Goal: Use online tool/utility: Utilize a website feature to perform a specific function

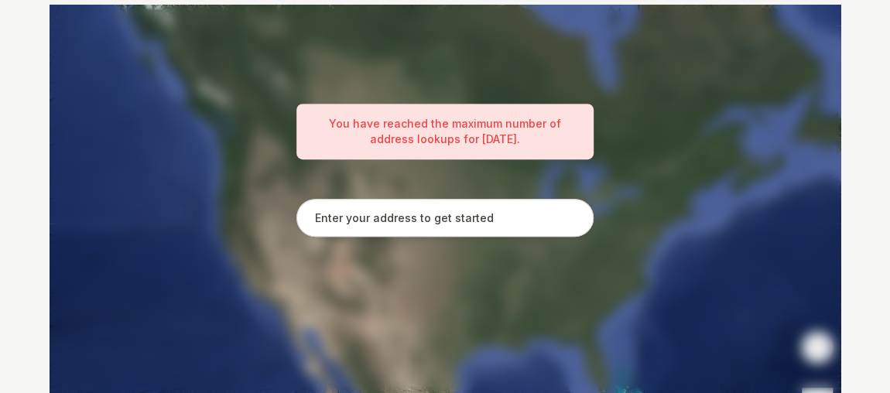
scroll to position [332, 0]
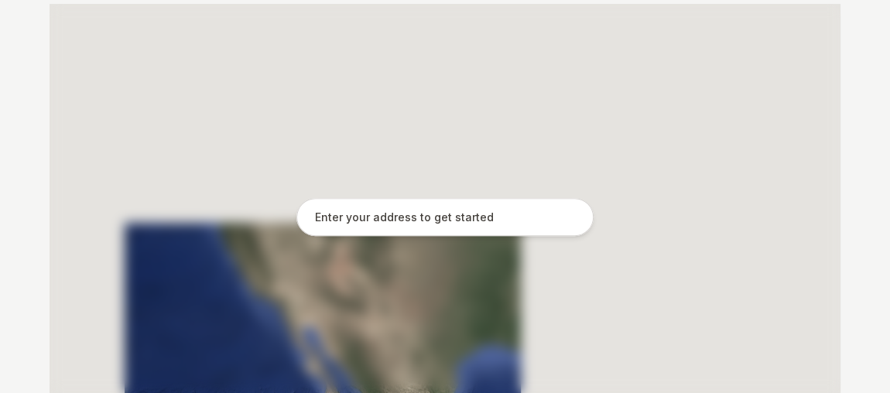
scroll to position [332, 0]
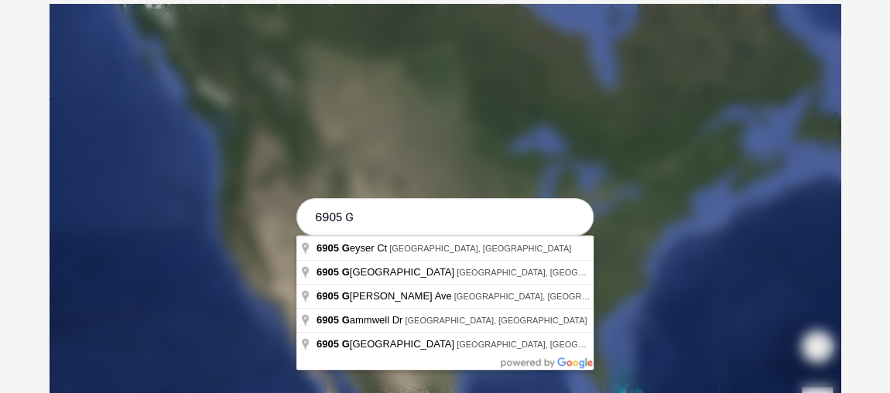
type input "6905 Given Road, Cincinnati, OH"
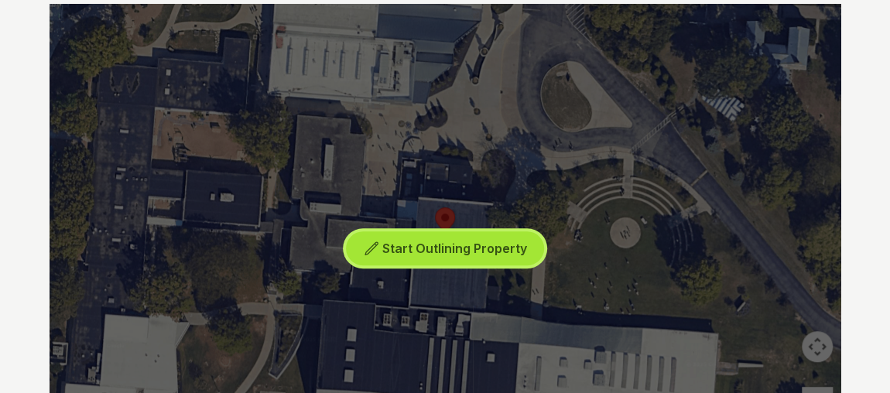
click at [413, 258] on button "Start Outlining Property" at bounding box center [445, 249] width 198 height 35
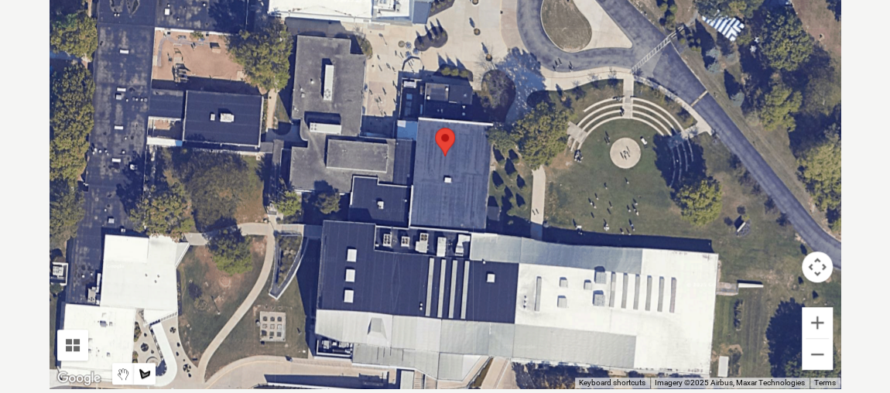
scroll to position [479, 0]
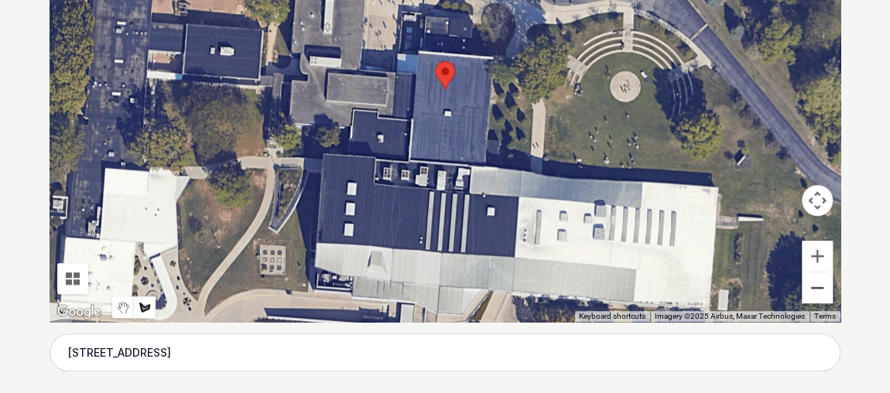
click at [819, 286] on button "Zoom out" at bounding box center [817, 288] width 31 height 31
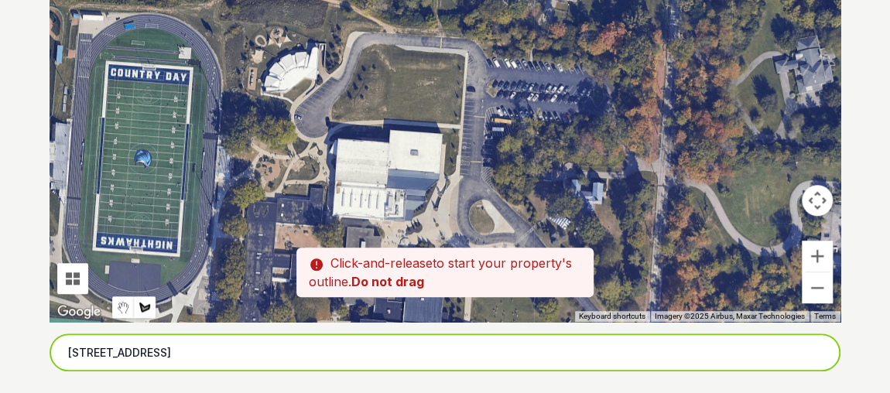
drag, startPoint x: 290, startPoint y: 118, endPoint x: 259, endPoint y: 327, distance: 210.7
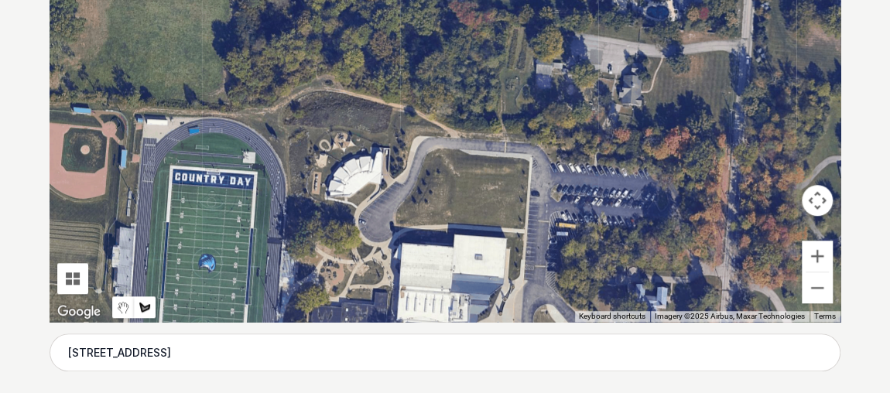
drag, startPoint x: 144, startPoint y: 198, endPoint x: 213, endPoint y: 303, distance: 125.2
click at [213, 303] on div at bounding box center [445, 90] width 791 height 465
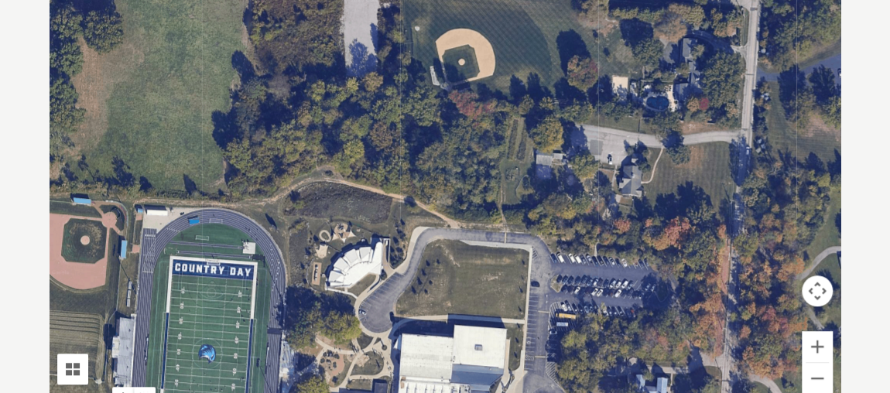
scroll to position [388, 0]
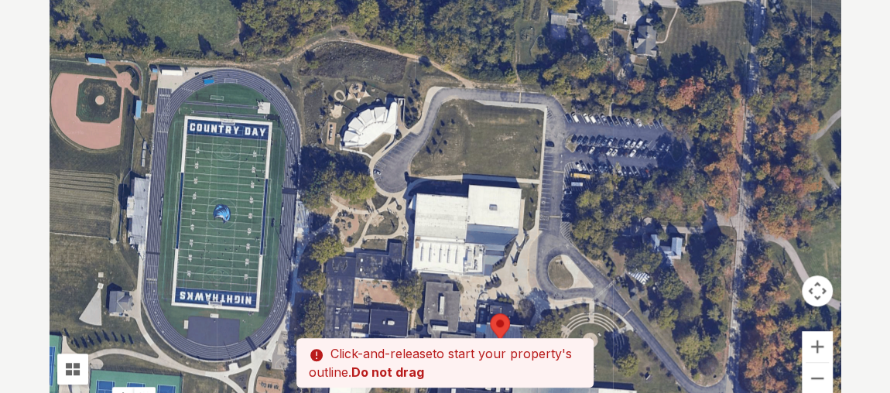
drag, startPoint x: 554, startPoint y: 197, endPoint x: 571, endPoint y: 50, distance: 148.2
click at [571, 50] on div at bounding box center [445, 180] width 791 height 465
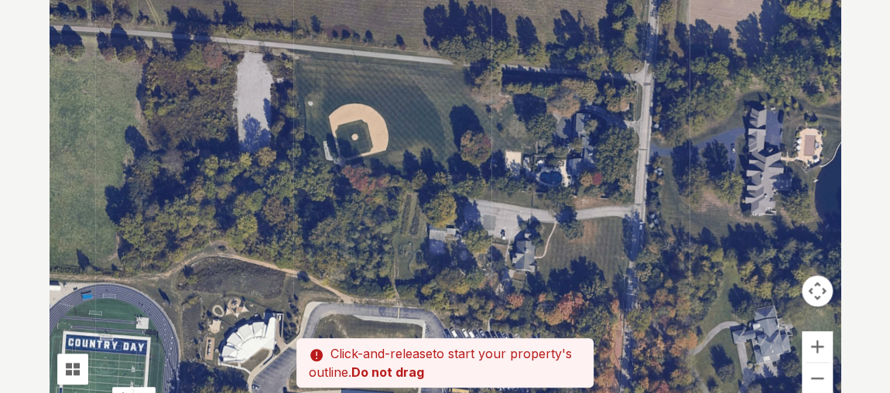
drag, startPoint x: 601, startPoint y: 103, endPoint x: 535, endPoint y: 243, distance: 154.8
click at [535, 243] on div at bounding box center [445, 180] width 791 height 465
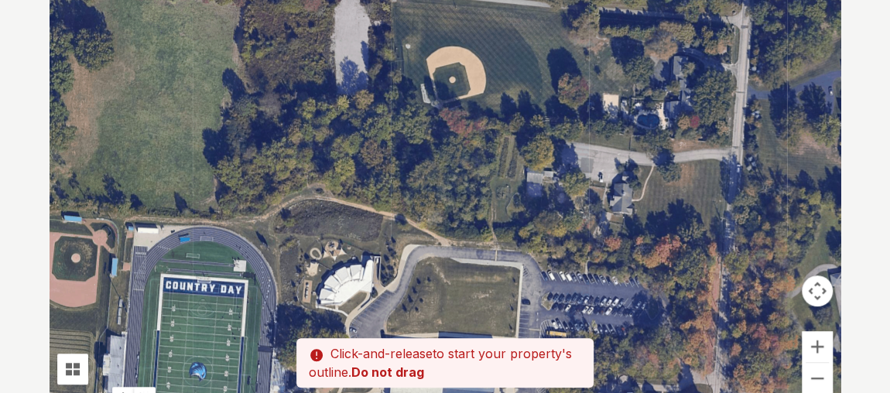
drag, startPoint x: 571, startPoint y: 76, endPoint x: 702, endPoint y: -21, distance: 162.1
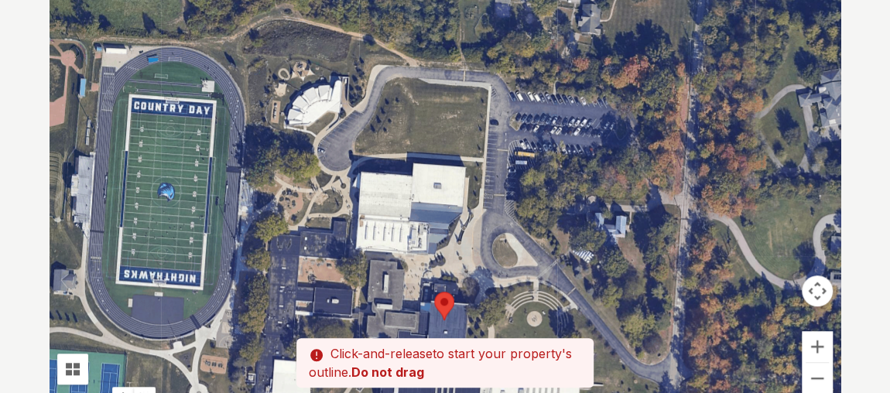
drag, startPoint x: 595, startPoint y: 282, endPoint x: 516, endPoint y: 156, distance: 148.6
click at [516, 156] on div at bounding box center [445, 180] width 791 height 465
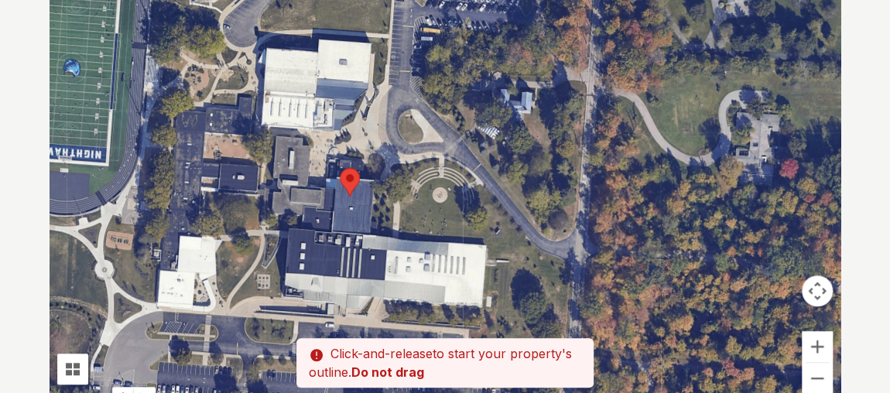
drag, startPoint x: 622, startPoint y: 251, endPoint x: 521, endPoint y: 118, distance: 166.9
click at [521, 118] on div at bounding box center [445, 180] width 791 height 465
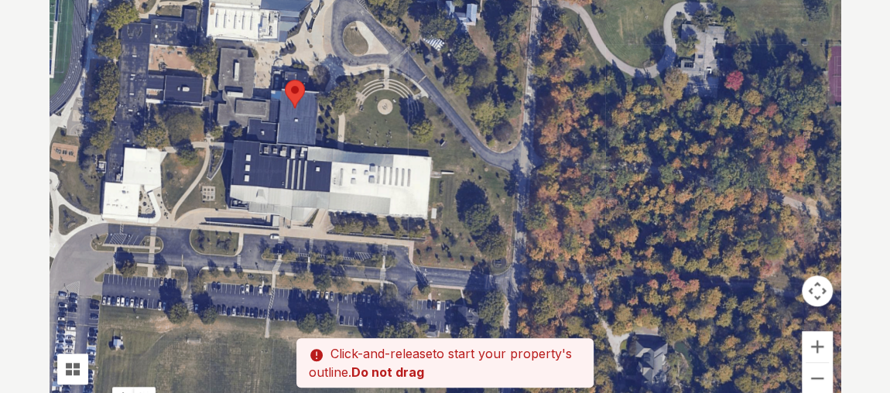
drag, startPoint x: 630, startPoint y: 201, endPoint x: 568, endPoint y: 104, distance: 114.9
click at [568, 104] on div at bounding box center [445, 180] width 791 height 465
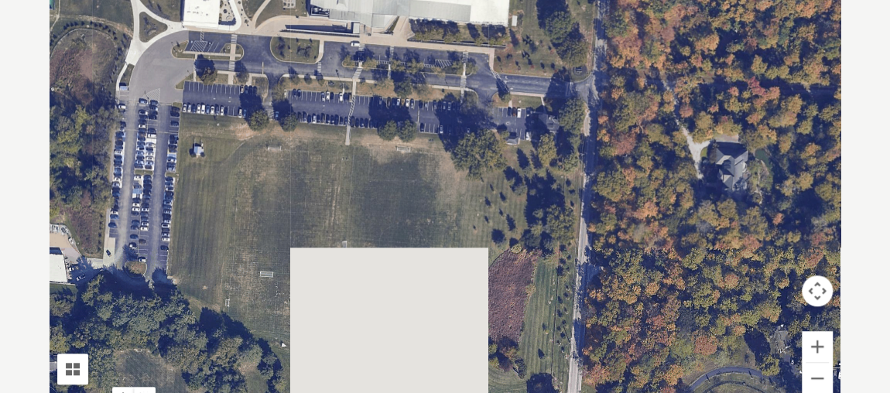
drag, startPoint x: 570, startPoint y: 272, endPoint x: 656, endPoint y: 65, distance: 223.9
click at [656, 65] on div at bounding box center [445, 180] width 791 height 465
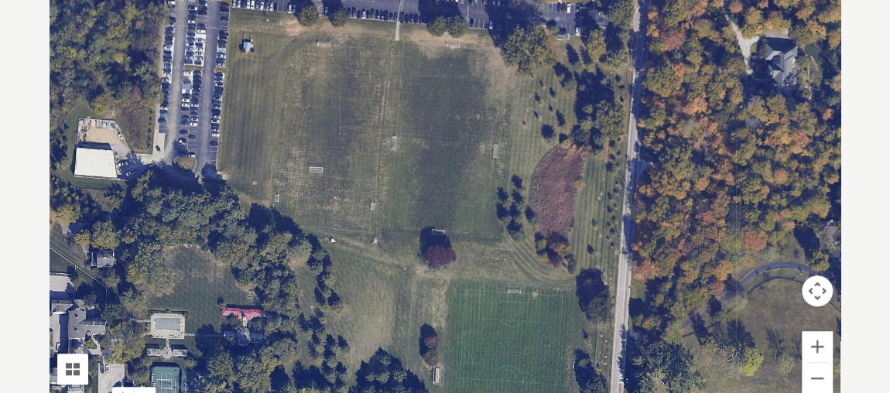
drag, startPoint x: 594, startPoint y: 216, endPoint x: 645, endPoint y: 105, distance: 121.9
click at [645, 105] on div at bounding box center [445, 180] width 791 height 465
click at [812, 380] on button "Zoom out" at bounding box center [817, 378] width 31 height 31
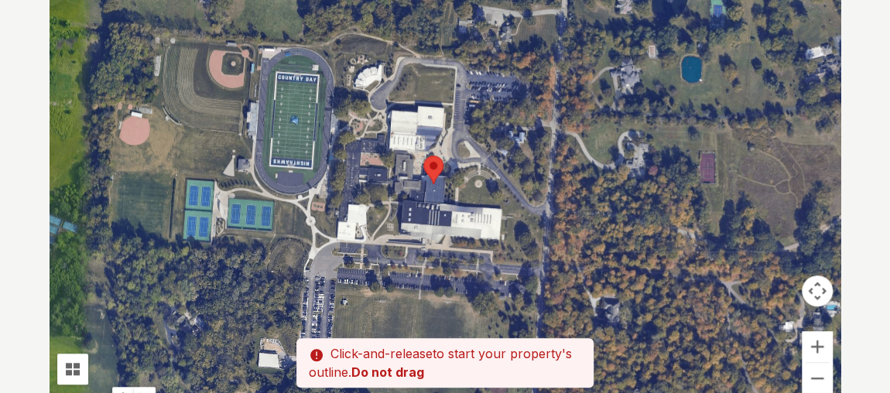
drag, startPoint x: 536, startPoint y: 142, endPoint x: 534, endPoint y: 334, distance: 192.0
click at [534, 334] on div at bounding box center [445, 180] width 791 height 465
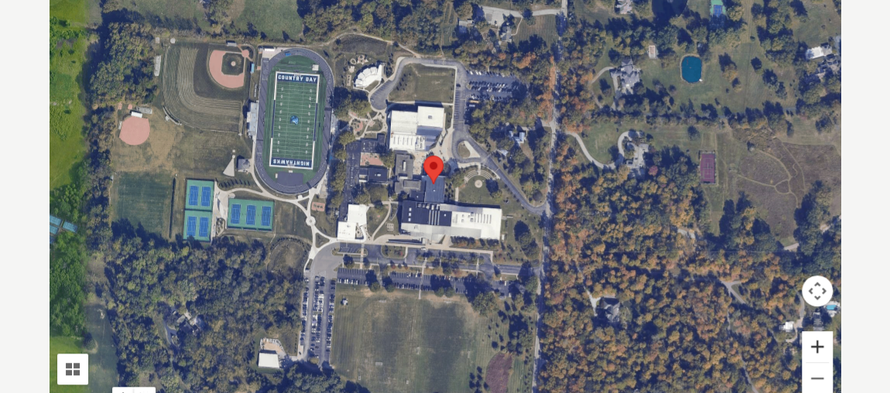
click at [822, 349] on button "Zoom in" at bounding box center [817, 346] width 31 height 31
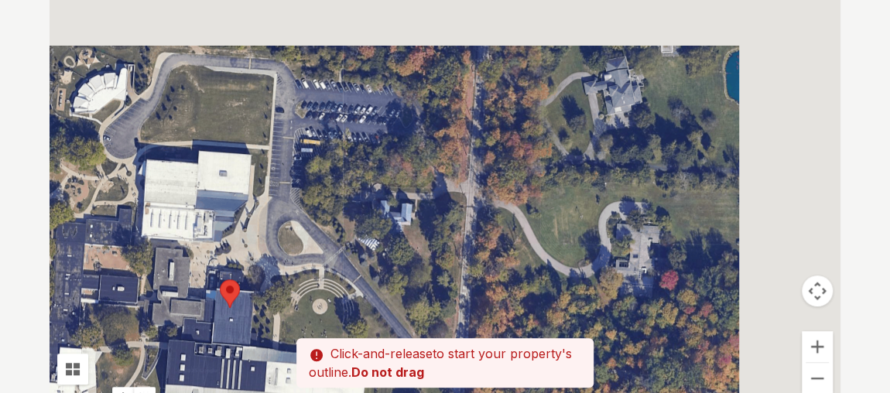
drag, startPoint x: 616, startPoint y: 261, endPoint x: 396, endPoint y: 396, distance: 257.9
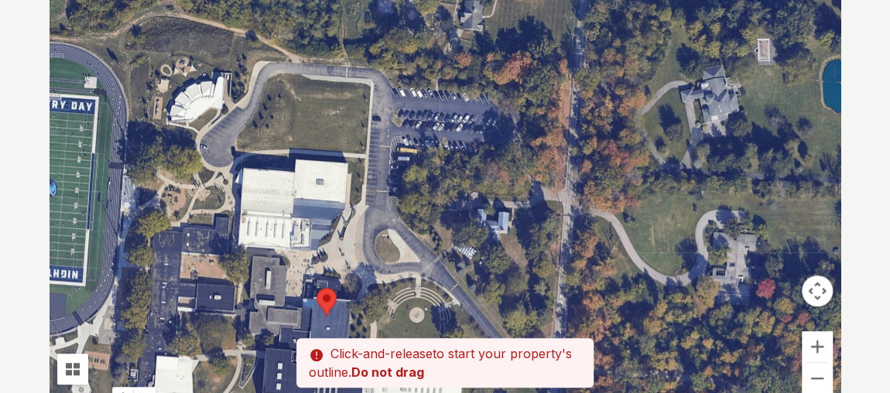
drag, startPoint x: 425, startPoint y: 249, endPoint x: 540, endPoint y: 248, distance: 115.4
click at [540, 248] on div at bounding box center [445, 180] width 791 height 465
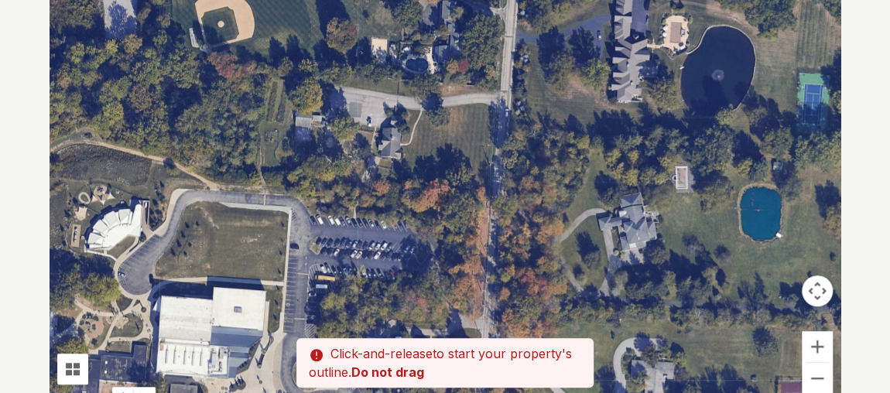
drag, startPoint x: 433, startPoint y: 118, endPoint x: 346, endPoint y: 252, distance: 158.9
click at [346, 252] on div at bounding box center [445, 180] width 791 height 465
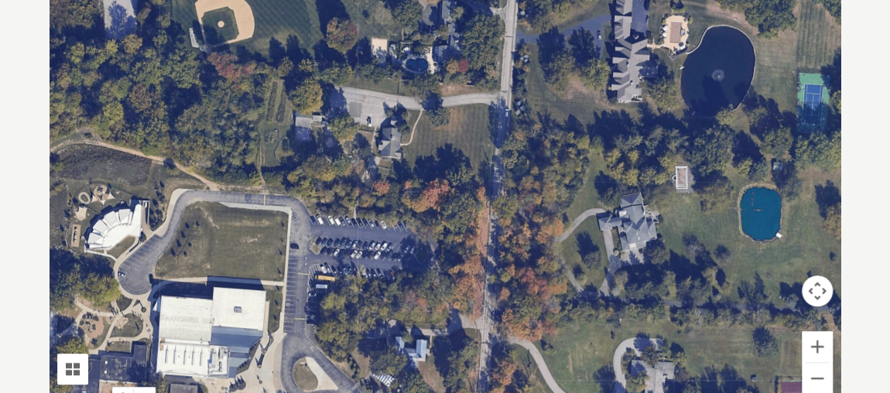
click at [405, 178] on div at bounding box center [445, 180] width 791 height 465
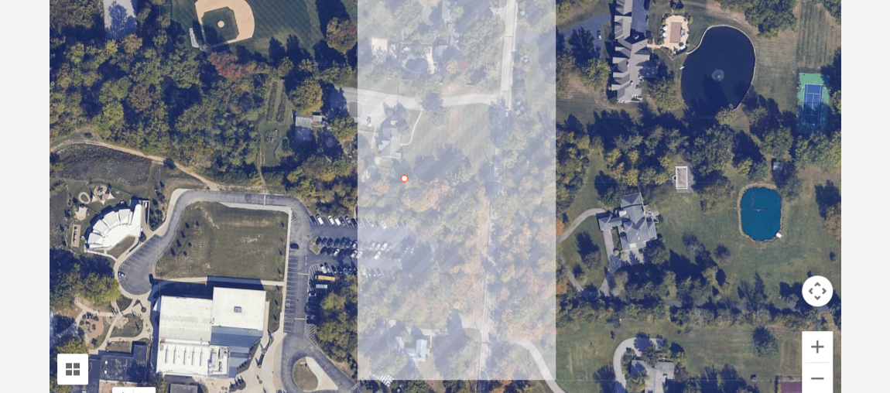
click at [410, 110] on div at bounding box center [445, 180] width 791 height 465
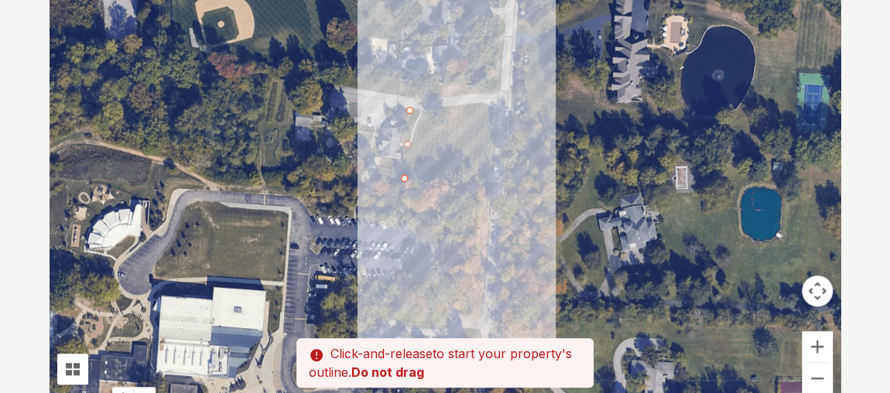
click at [493, 102] on div at bounding box center [445, 180] width 791 height 465
click at [494, 170] on div at bounding box center [445, 180] width 791 height 465
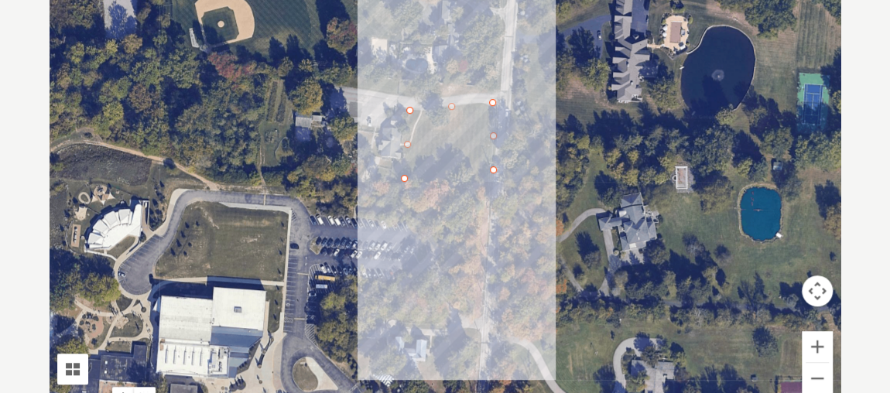
click at [482, 316] on div at bounding box center [445, 180] width 791 height 465
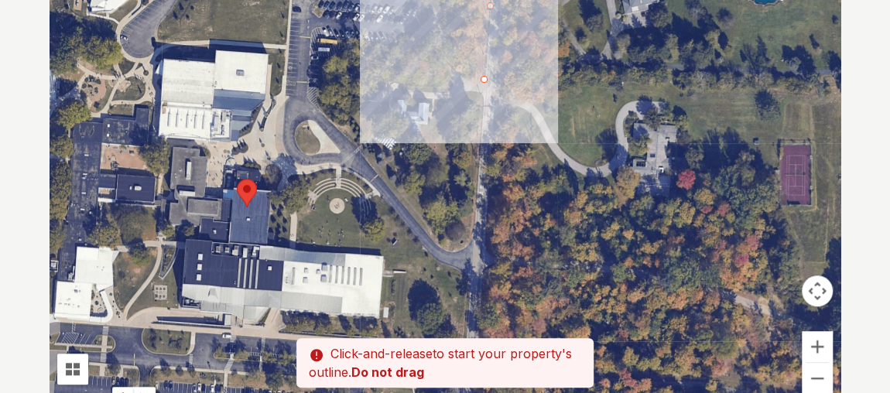
drag, startPoint x: 454, startPoint y: 308, endPoint x: 456, endPoint y: 63, distance: 244.7
click at [456, 63] on div at bounding box center [445, 180] width 791 height 465
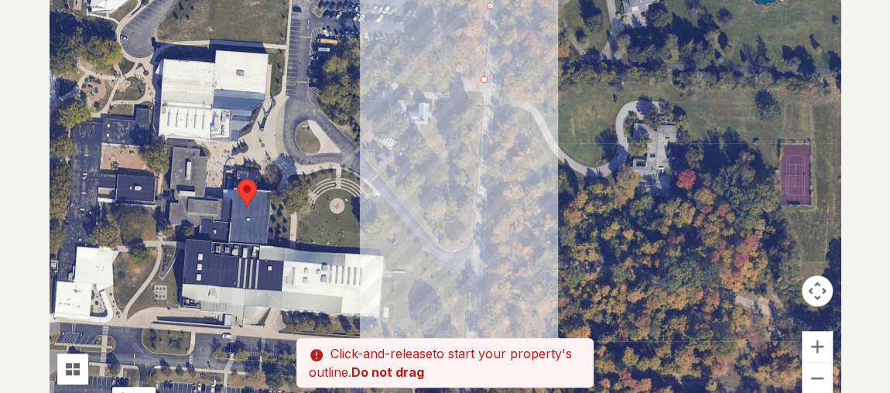
click at [467, 245] on div at bounding box center [445, 180] width 791 height 465
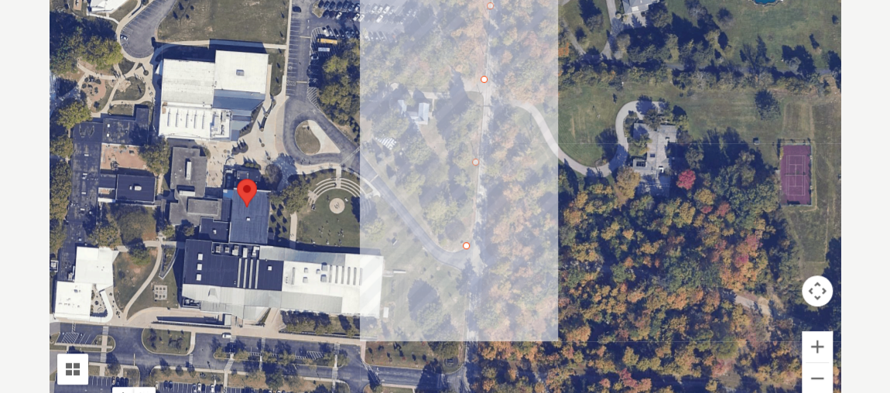
click at [450, 246] on div at bounding box center [445, 180] width 791 height 465
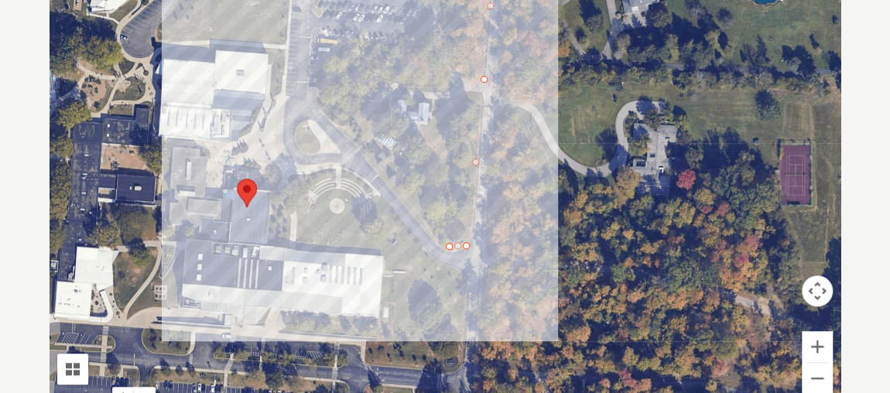
click at [338, 116] on div at bounding box center [445, 180] width 791 height 465
click at [431, 132] on div at bounding box center [445, 180] width 791 height 465
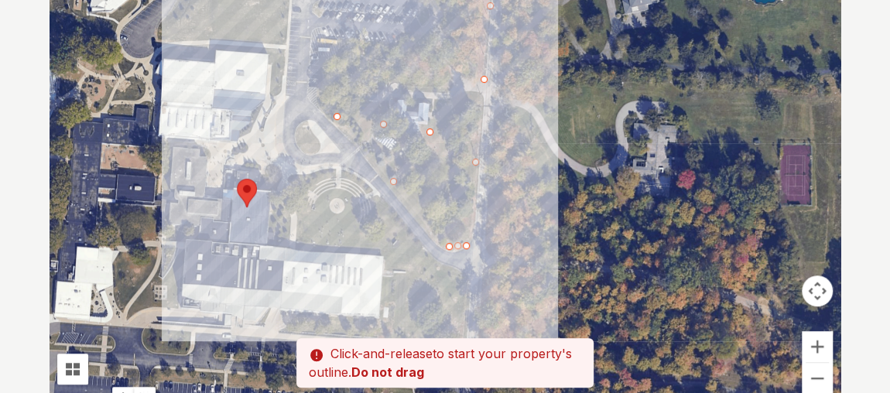
click at [460, 98] on div at bounding box center [445, 180] width 791 height 465
click at [469, 53] on div at bounding box center [445, 180] width 791 height 465
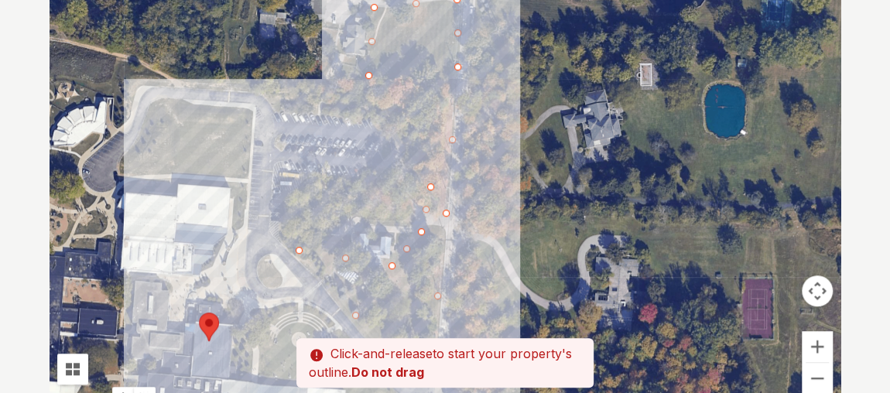
drag, startPoint x: 438, startPoint y: 41, endPoint x: 397, endPoint y: 190, distance: 154.2
click at [397, 190] on div at bounding box center [445, 180] width 791 height 465
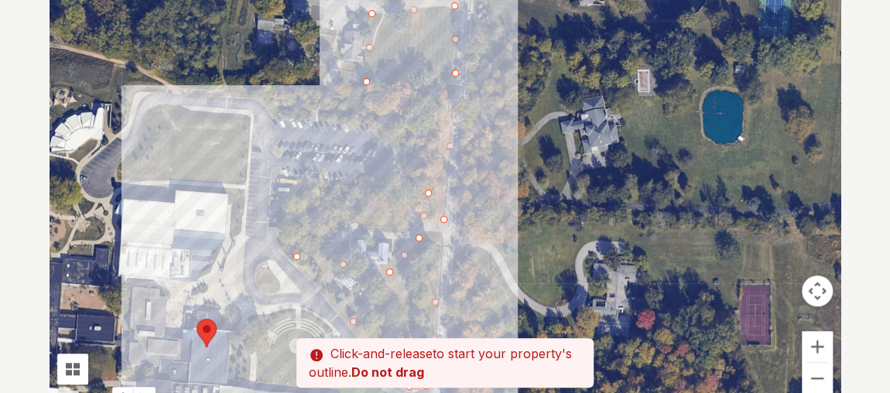
click at [419, 134] on div at bounding box center [445, 180] width 791 height 465
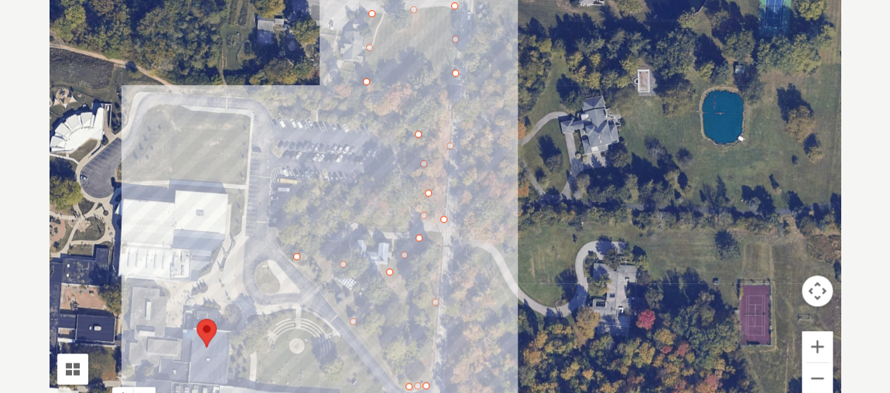
click at [424, 96] on div at bounding box center [445, 180] width 791 height 465
click at [373, 88] on div at bounding box center [445, 180] width 791 height 465
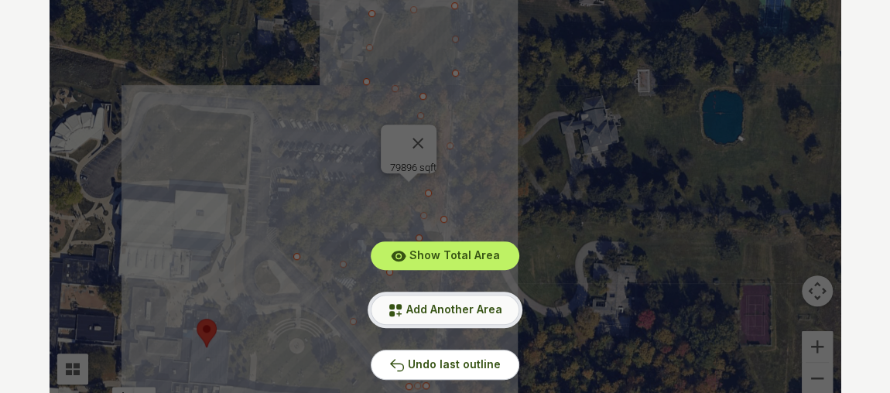
click at [419, 310] on span "Add Another Area" at bounding box center [455, 309] width 96 height 13
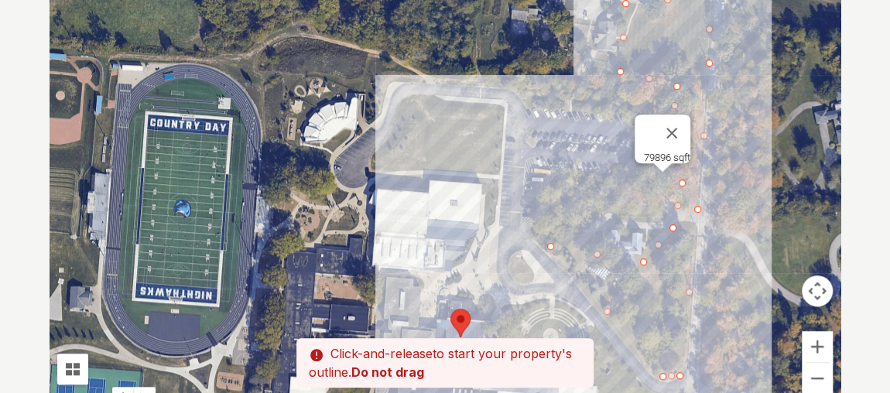
drag, startPoint x: 204, startPoint y: 180, endPoint x: 463, endPoint y: 170, distance: 259.6
click at [463, 170] on div at bounding box center [445, 180] width 791 height 465
click at [370, 161] on div at bounding box center [445, 180] width 791 height 465
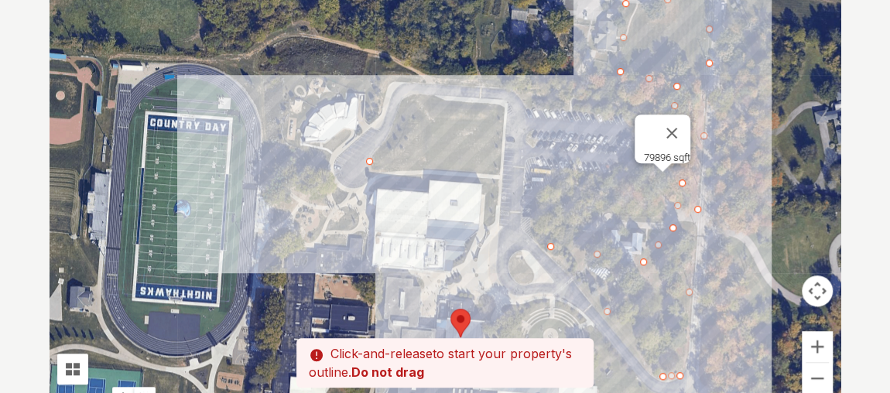
click at [379, 144] on div at bounding box center [445, 180] width 791 height 465
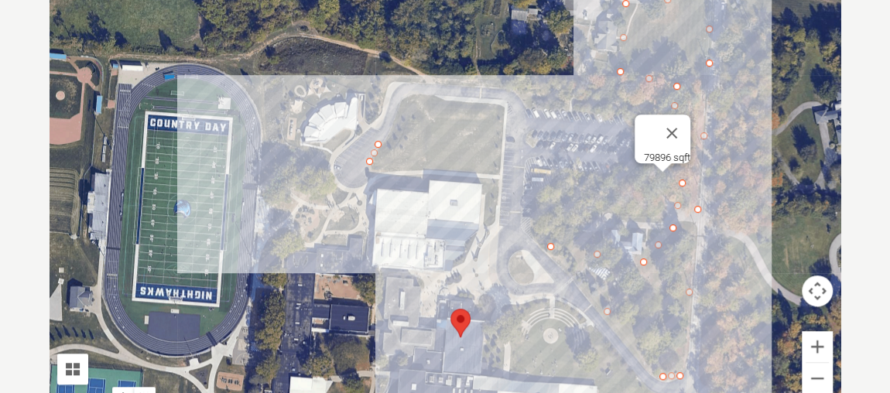
click at [398, 112] on div at bounding box center [445, 180] width 791 height 465
click at [410, 98] on div at bounding box center [445, 180] width 791 height 465
click at [437, 95] on div at bounding box center [445, 180] width 791 height 465
click at [503, 104] on div at bounding box center [445, 180] width 791 height 465
click at [495, 214] on div at bounding box center [445, 180] width 791 height 465
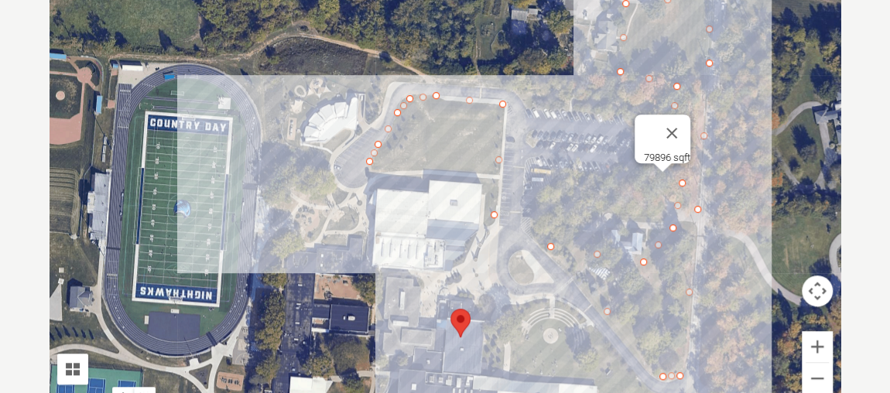
click at [479, 221] on div at bounding box center [445, 180] width 791 height 465
click at [481, 173] on div at bounding box center [445, 180] width 791 height 465
click at [366, 165] on div at bounding box center [445, 180] width 791 height 465
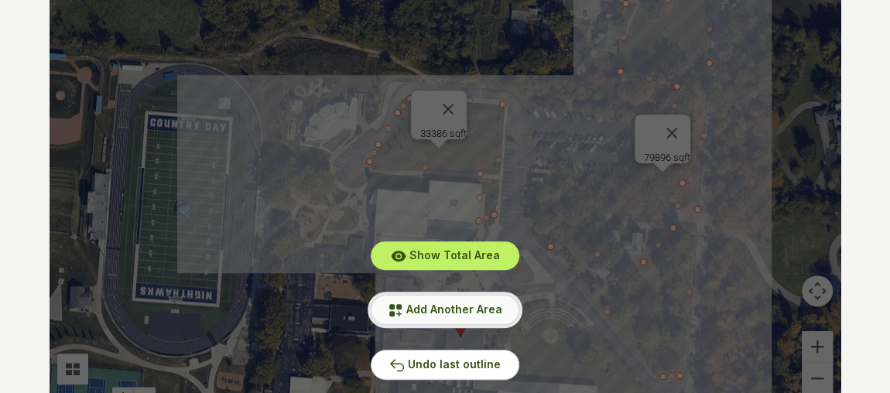
click at [441, 316] on button "Add Another Area" at bounding box center [445, 310] width 149 height 30
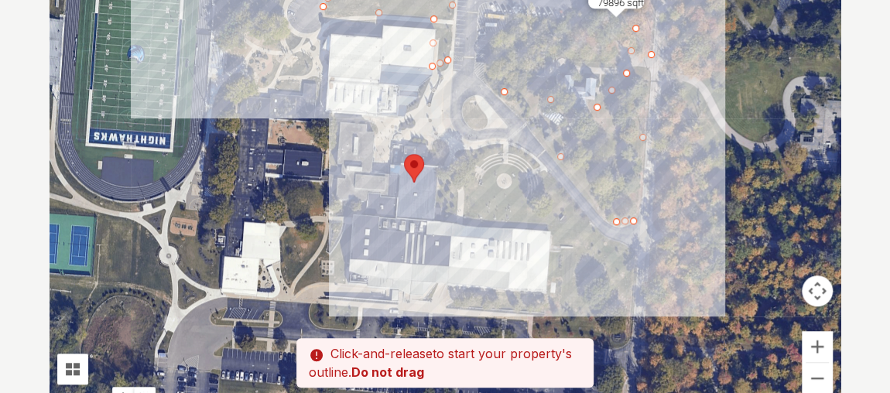
drag, startPoint x: 449, startPoint y: 310, endPoint x: 400, endPoint y: 143, distance: 173.7
click at [400, 143] on div at bounding box center [445, 180] width 791 height 465
click at [441, 218] on div at bounding box center [445, 180] width 791 height 465
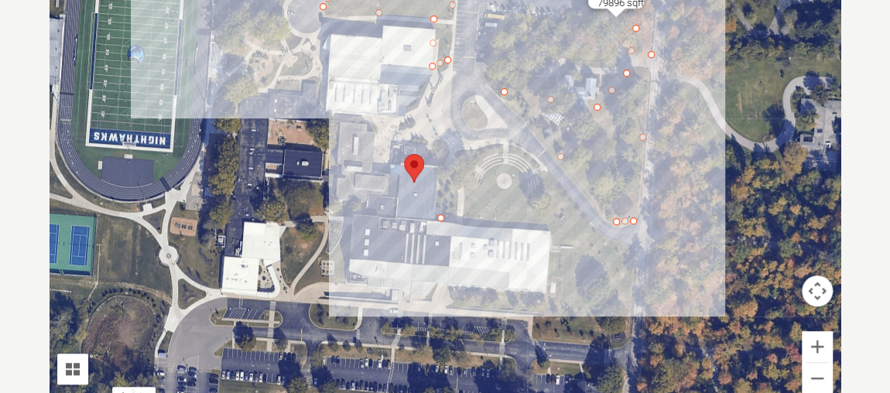
click at [554, 231] on div at bounding box center [445, 180] width 791 height 465
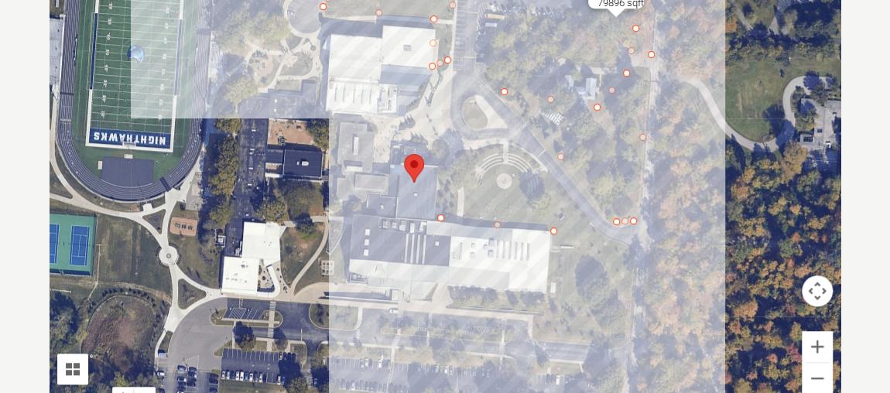
click at [533, 316] on div at bounding box center [445, 180] width 791 height 465
click at [538, 339] on div at bounding box center [445, 180] width 791 height 465
click at [630, 343] on div at bounding box center [445, 180] width 791 height 465
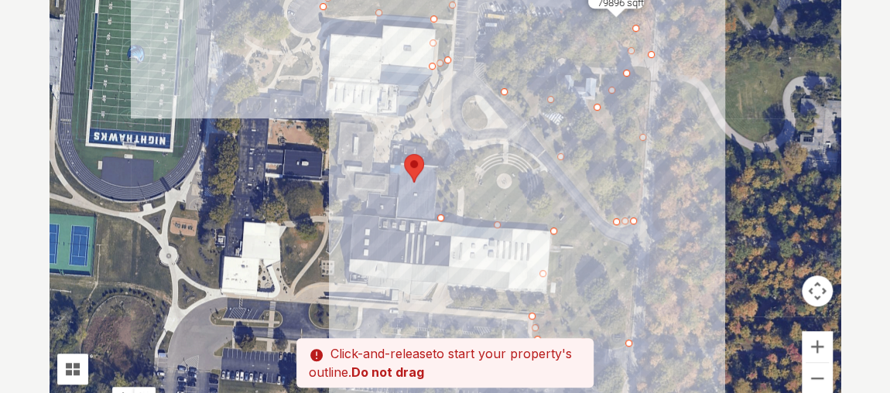
click at [631, 252] on div at bounding box center [445, 180] width 791 height 465
click at [601, 234] on div at bounding box center [445, 180] width 791 height 465
click at [541, 163] on div at bounding box center [445, 180] width 791 height 465
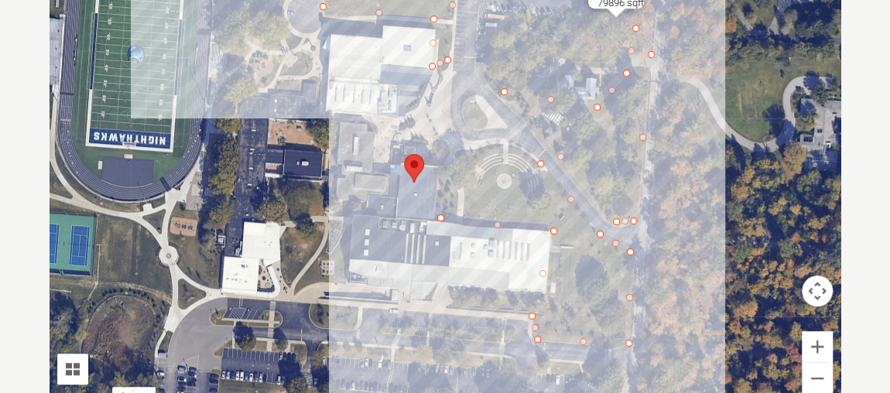
click at [500, 146] on div at bounding box center [445, 180] width 791 height 465
click at [458, 154] on div at bounding box center [445, 180] width 791 height 465
click at [441, 211] on div at bounding box center [445, 180] width 791 height 465
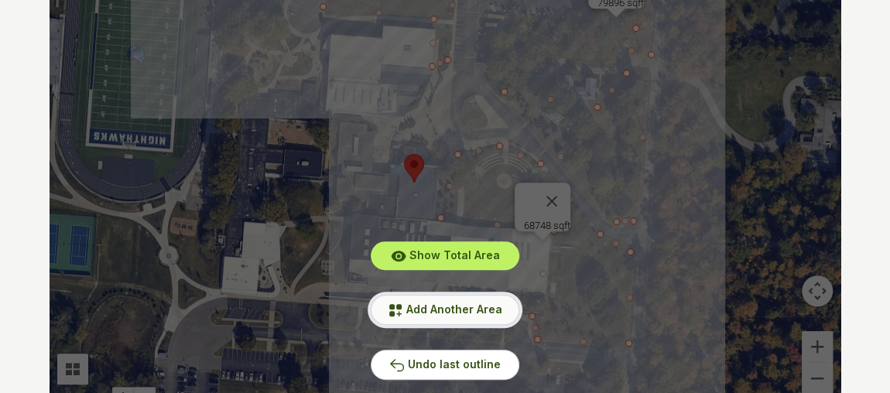
click at [467, 312] on span "Add Another Area" at bounding box center [455, 309] width 96 height 13
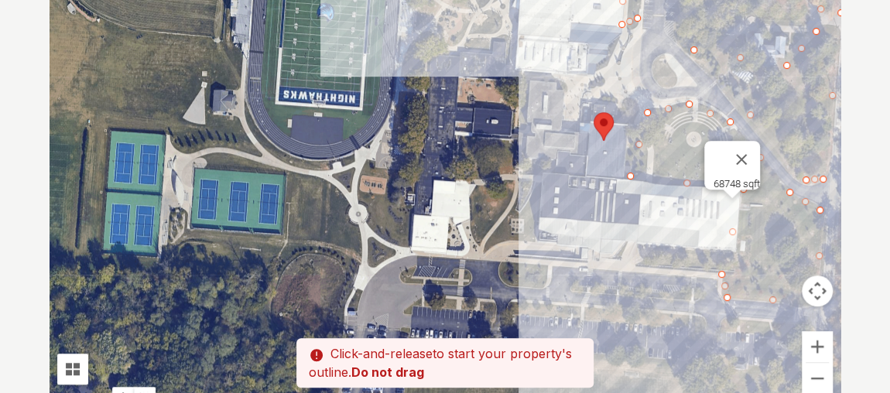
drag, startPoint x: 393, startPoint y: 195, endPoint x: 591, endPoint y: 161, distance: 201.1
click at [591, 161] on div at bounding box center [445, 180] width 791 height 465
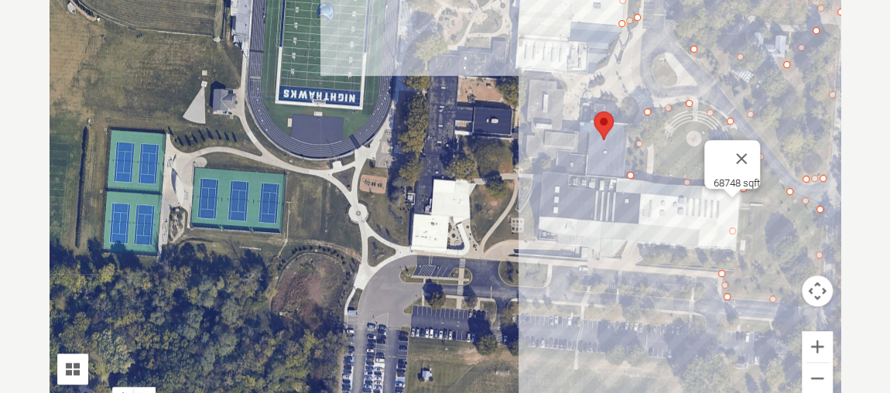
click at [484, 246] on div at bounding box center [445, 180] width 791 height 465
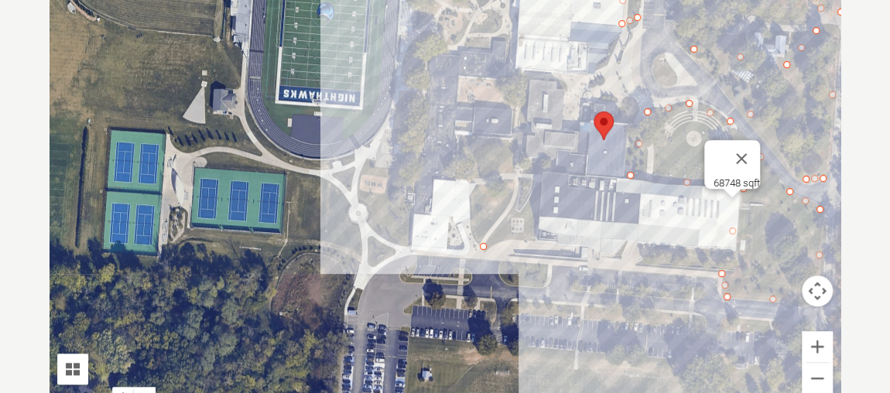
click at [537, 229] on div at bounding box center [445, 180] width 791 height 465
click at [534, 180] on div at bounding box center [445, 180] width 791 height 465
click at [506, 135] on div at bounding box center [445, 180] width 791 height 465
click at [459, 136] on div at bounding box center [445, 180] width 791 height 465
click at [475, 186] on div at bounding box center [445, 180] width 791 height 465
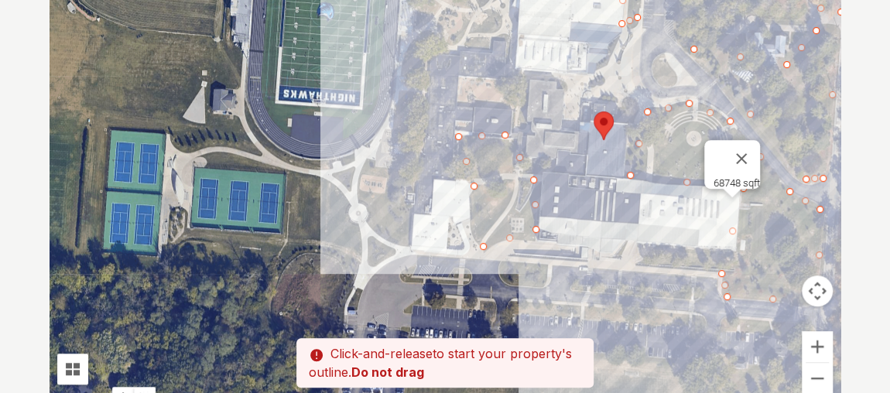
click at [483, 244] on div at bounding box center [445, 180] width 791 height 465
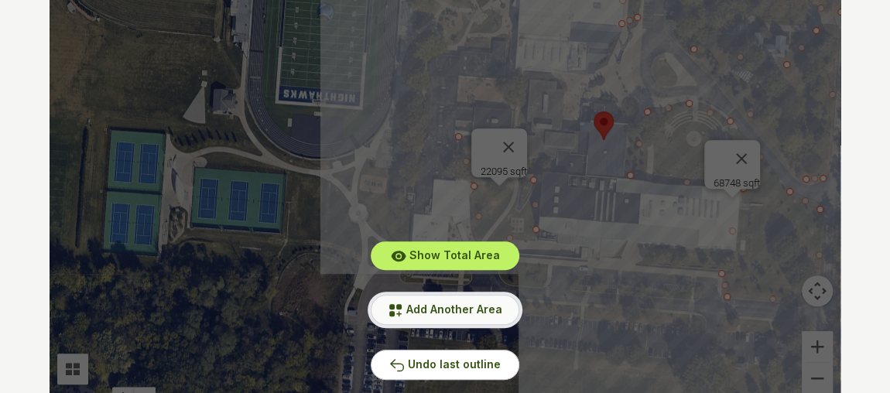
click at [452, 310] on span "Add Another Area" at bounding box center [455, 309] width 96 height 13
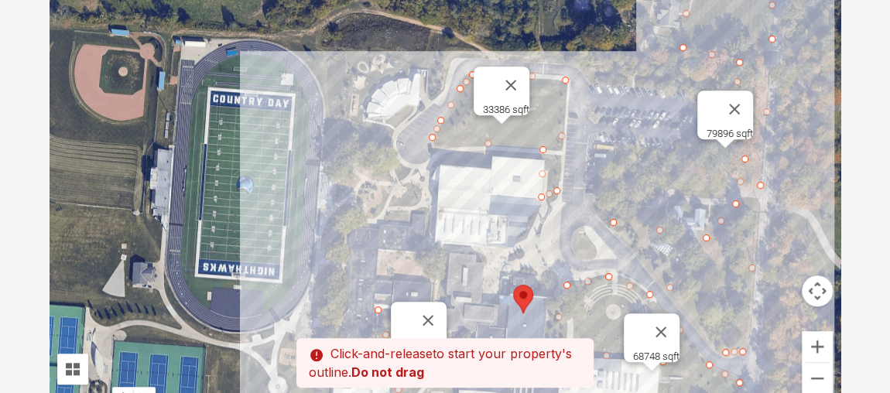
drag, startPoint x: 601, startPoint y: 146, endPoint x: 520, endPoint y: 321, distance: 193.7
click at [520, 321] on div at bounding box center [445, 180] width 791 height 465
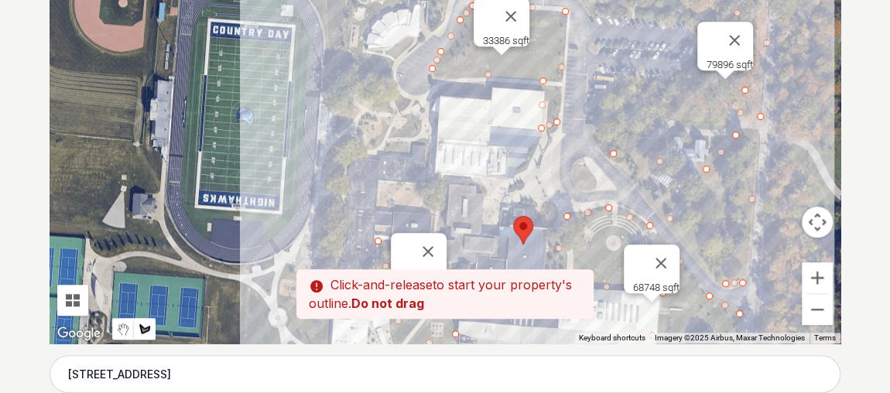
scroll to position [458, 0]
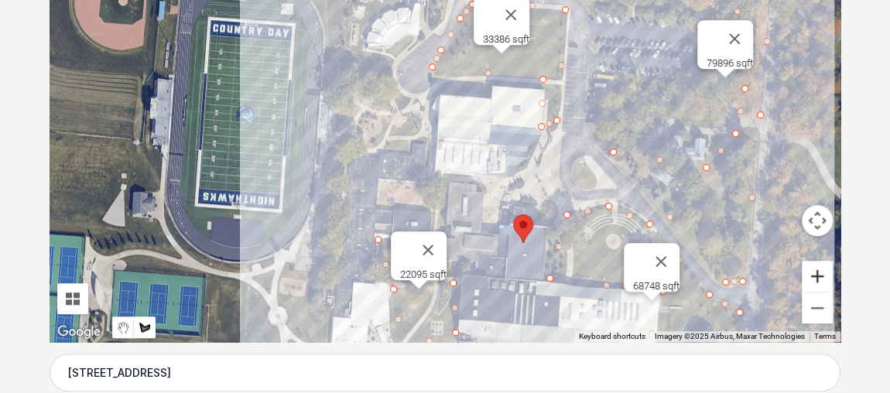
click at [811, 277] on button "Zoom in" at bounding box center [817, 276] width 31 height 31
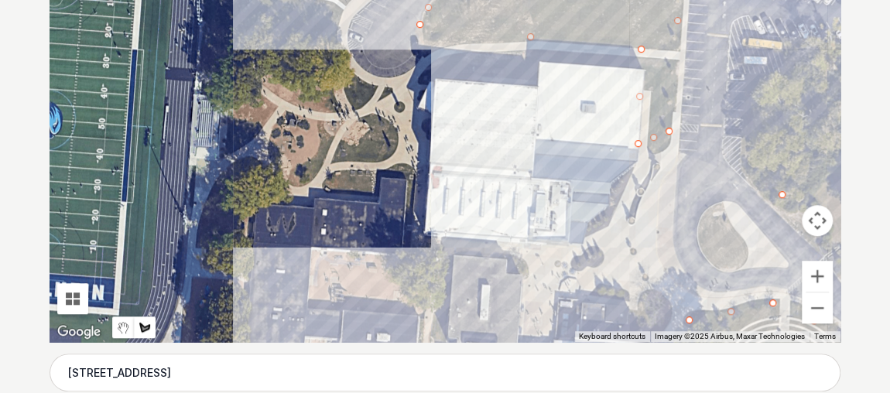
click at [328, 187] on div at bounding box center [445, 110] width 791 height 465
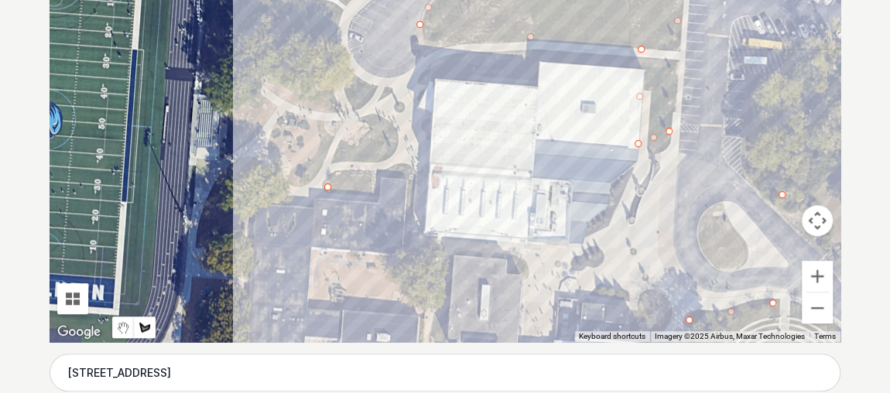
click at [377, 189] on div at bounding box center [445, 110] width 791 height 465
click at [390, 122] on div at bounding box center [445, 110] width 791 height 465
click at [336, 59] on div at bounding box center [445, 110] width 791 height 465
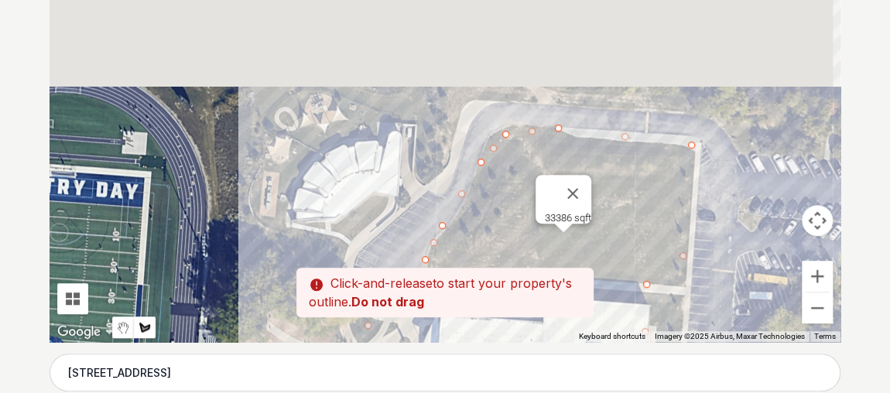
drag, startPoint x: 314, startPoint y: 176, endPoint x: 317, endPoint y: 282, distance: 106.1
click at [317, 282] on div "Pssst - zoom in over here To navigate the map with touch gestures double-tap an…" at bounding box center [445, 110] width 791 height 465
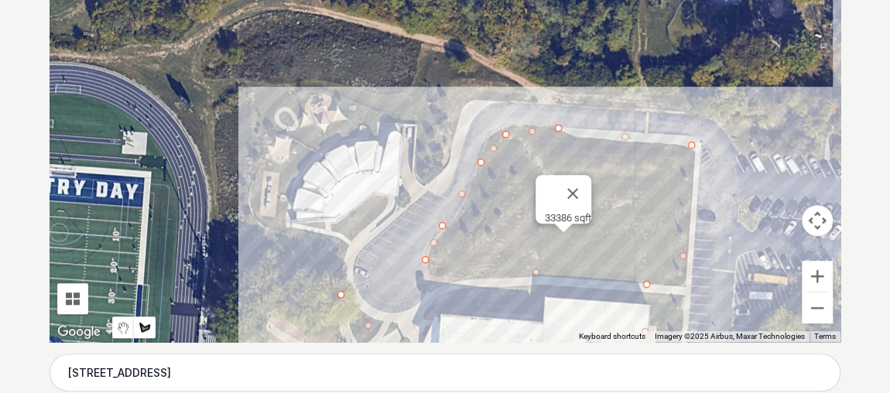
click at [345, 238] on div at bounding box center [445, 110] width 791 height 465
click at [386, 200] on div at bounding box center [445, 110] width 791 height 465
click at [355, 209] on div at bounding box center [445, 110] width 791 height 465
click at [262, 228] on div at bounding box center [445, 110] width 791 height 465
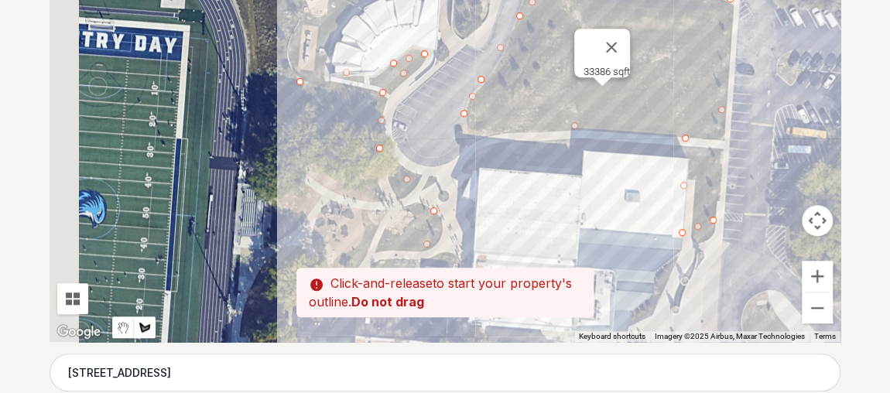
drag, startPoint x: 268, startPoint y: 296, endPoint x: 315, endPoint y: 118, distance: 183.5
click at [315, 118] on div at bounding box center [445, 110] width 791 height 465
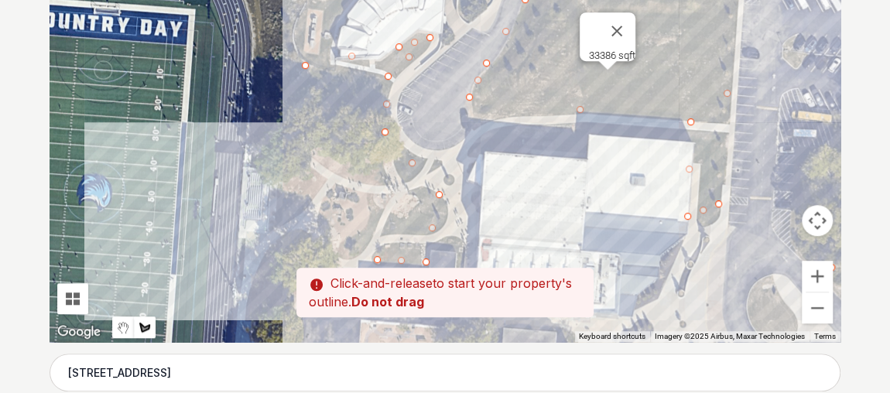
click at [281, 228] on div at bounding box center [445, 110] width 791 height 465
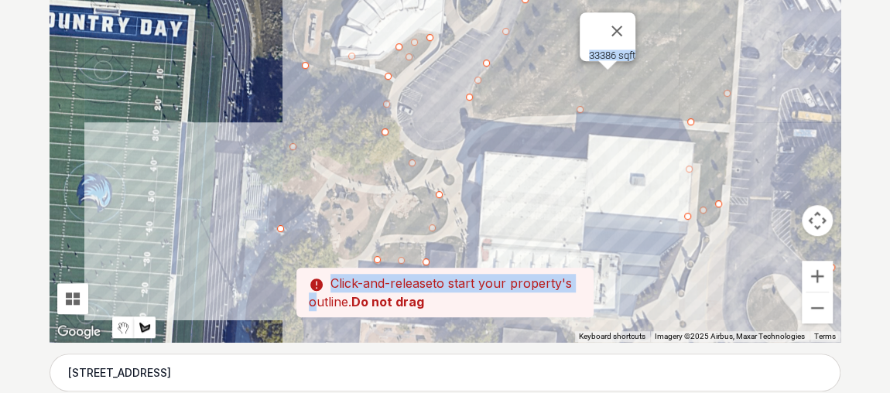
drag, startPoint x: 297, startPoint y: 272, endPoint x: 309, endPoint y: 168, distance: 104.5
click at [310, 159] on div "Pssst - zoom in over here To navigate the map with touch gestures double-tap an…" at bounding box center [445, 110] width 791 height 465
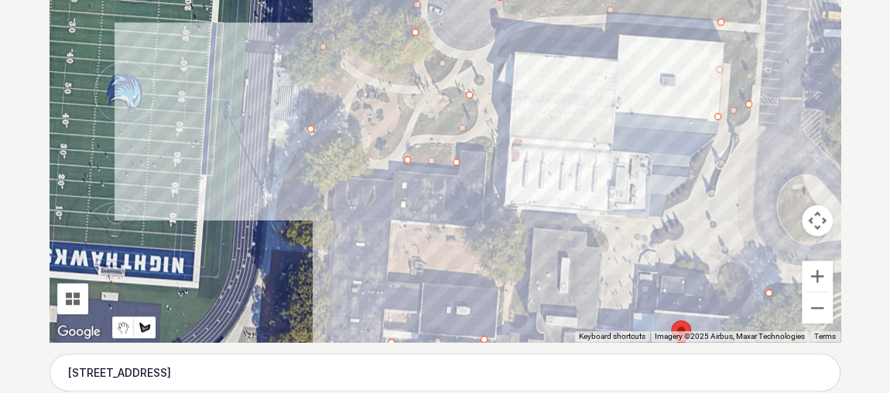
drag, startPoint x: 307, startPoint y: 215, endPoint x: 338, endPoint y: 111, distance: 109.0
click at [338, 111] on div at bounding box center [445, 110] width 791 height 465
click at [355, 81] on div at bounding box center [445, 110] width 791 height 465
click at [334, 57] on div at bounding box center [445, 110] width 791 height 465
click at [352, 59] on div at bounding box center [445, 110] width 791 height 465
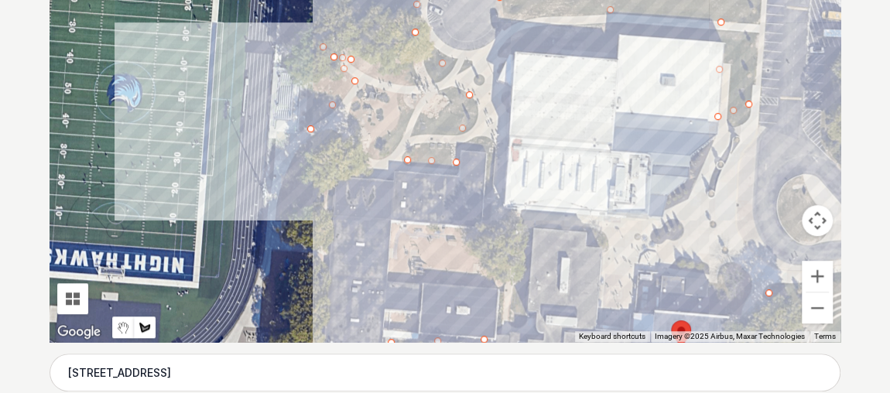
click at [414, 84] on div at bounding box center [445, 110] width 791 height 465
click at [403, 161] on div at bounding box center [445, 110] width 791 height 465
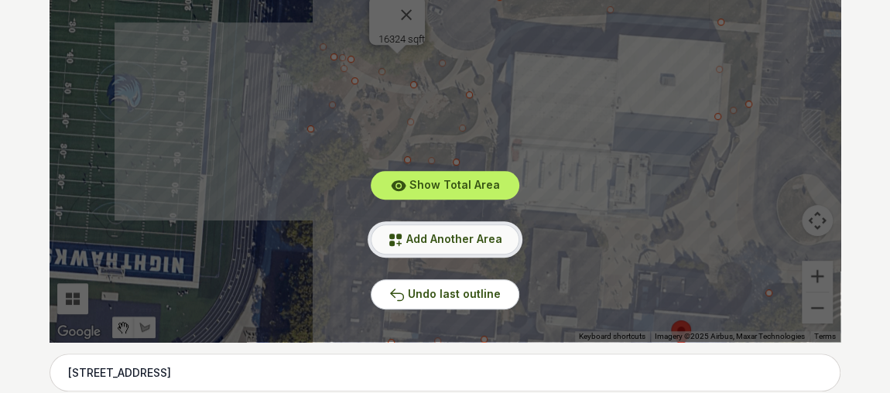
click at [436, 249] on button "Add Another Area" at bounding box center [445, 240] width 149 height 30
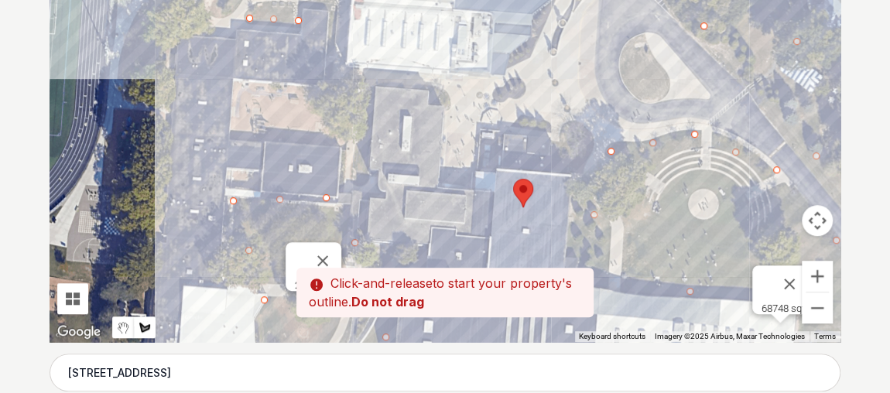
drag, startPoint x: 529, startPoint y: 255, endPoint x: 358, endPoint y: 94, distance: 234.5
click at [358, 94] on div at bounding box center [445, 110] width 791 height 465
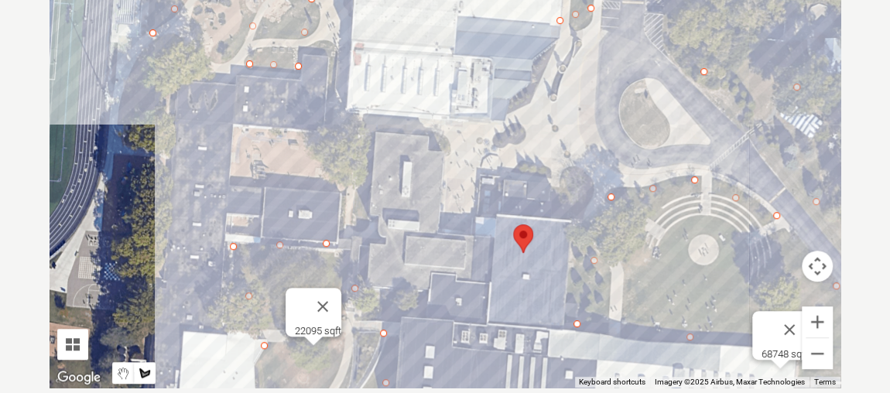
scroll to position [410, 0]
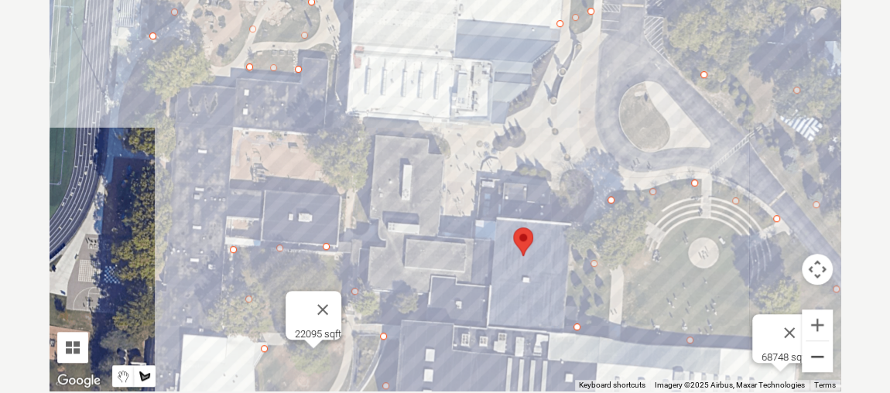
click at [821, 354] on button "Zoom out" at bounding box center [817, 356] width 31 height 31
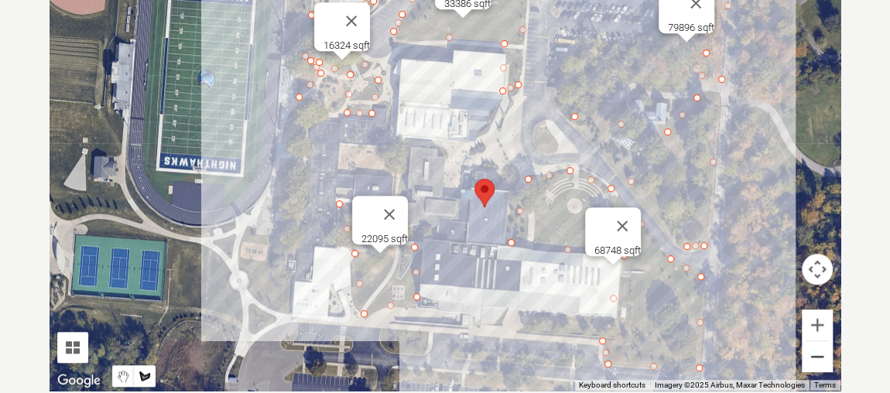
click at [821, 354] on button "Zoom out" at bounding box center [817, 356] width 31 height 31
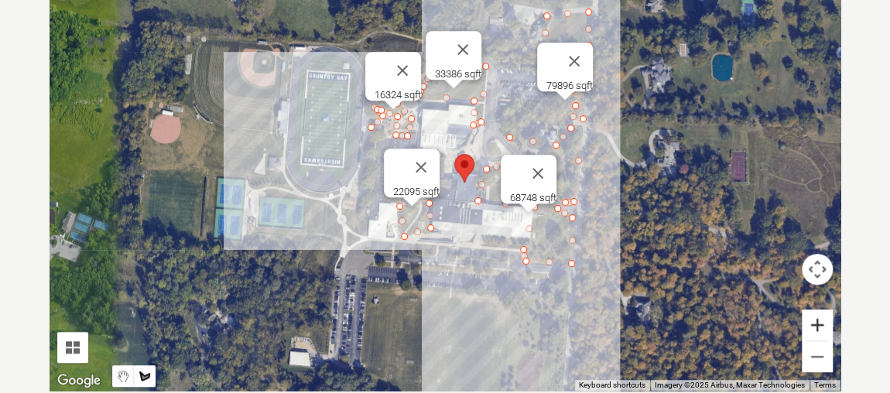
click at [814, 323] on button "Zoom in" at bounding box center [817, 325] width 31 height 31
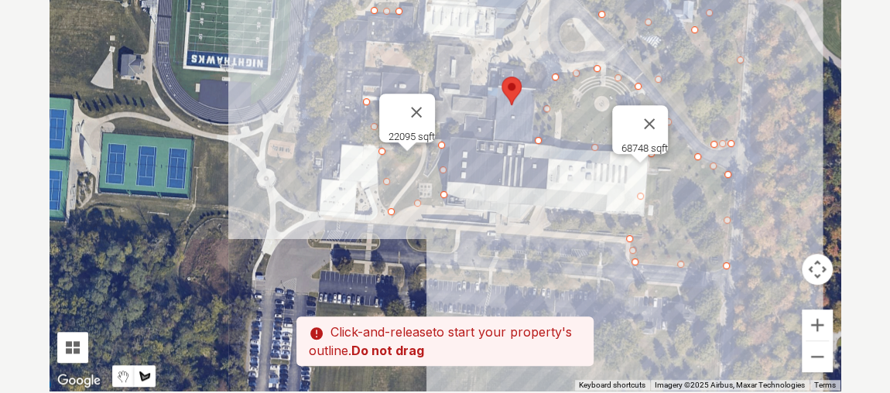
drag, startPoint x: 432, startPoint y: 347, endPoint x: 452, endPoint y: 172, distance: 176.1
click at [452, 172] on div at bounding box center [445, 158] width 791 height 465
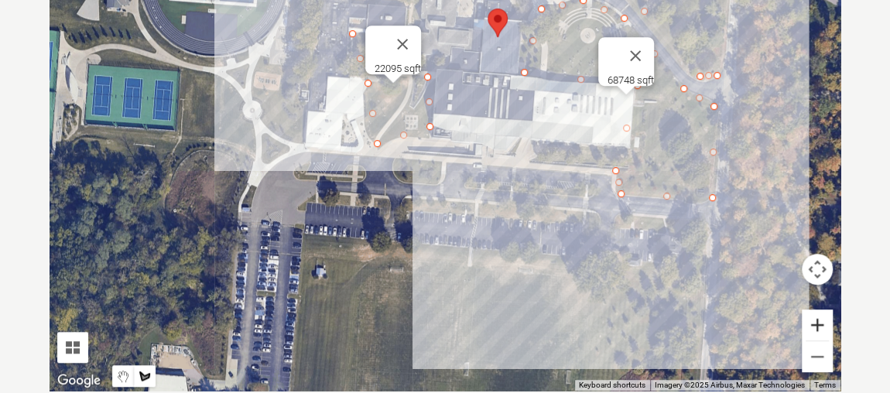
click at [814, 322] on button "Zoom in" at bounding box center [817, 325] width 31 height 31
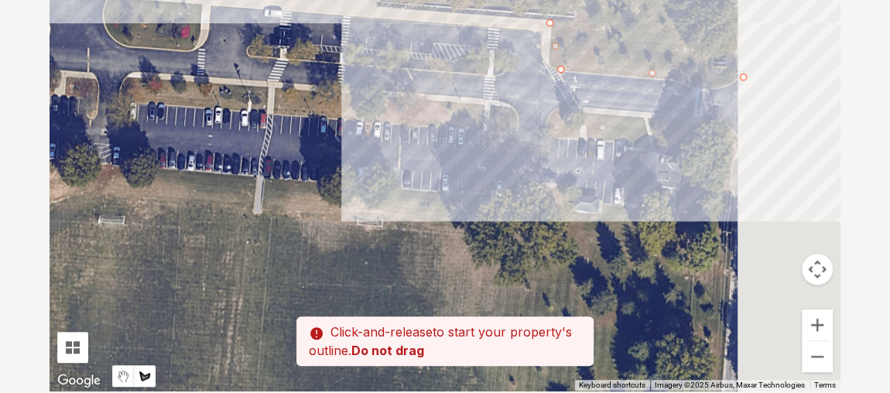
drag, startPoint x: 449, startPoint y: 281, endPoint x: 196, endPoint y: 108, distance: 306.9
click at [196, 108] on div at bounding box center [445, 158] width 791 height 465
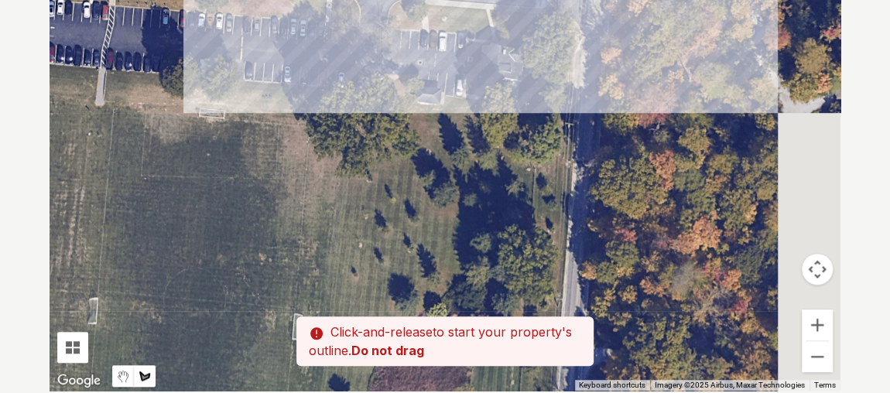
drag, startPoint x: 434, startPoint y: 206, endPoint x: 260, endPoint y: 88, distance: 210.2
click at [260, 88] on div at bounding box center [445, 158] width 791 height 465
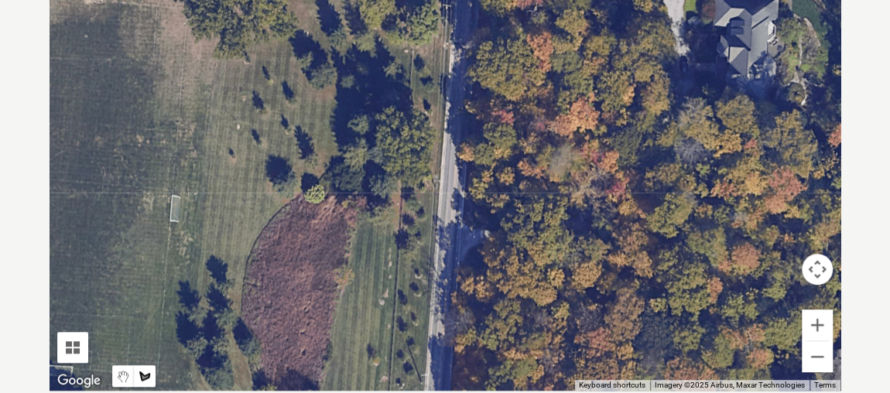
drag, startPoint x: 441, startPoint y: 186, endPoint x: 314, endPoint y: 64, distance: 175.8
click at [314, 64] on div at bounding box center [445, 158] width 791 height 465
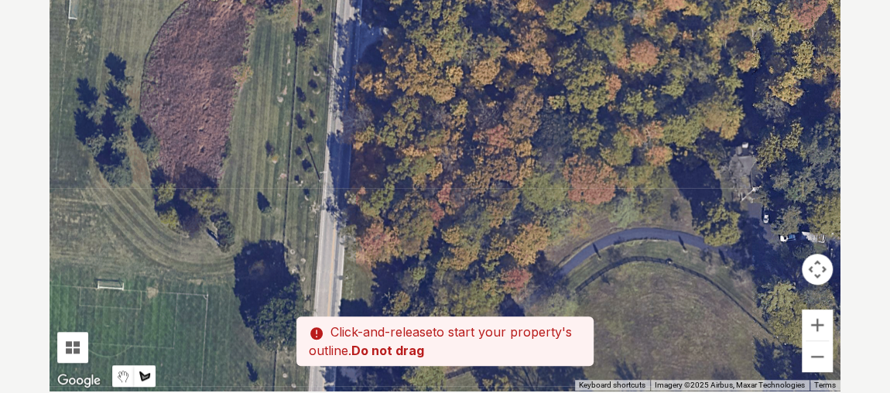
drag, startPoint x: 360, startPoint y: 131, endPoint x: 251, endPoint y: -85, distance: 242.0
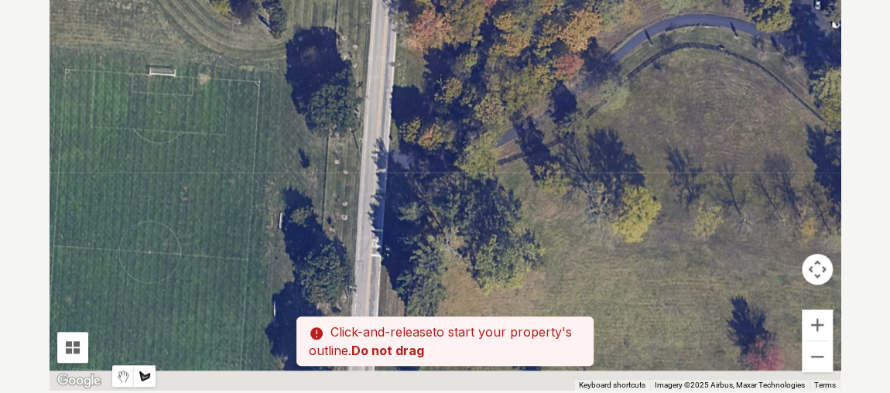
drag, startPoint x: 266, startPoint y: 187, endPoint x: 319, endPoint y: -33, distance: 227.1
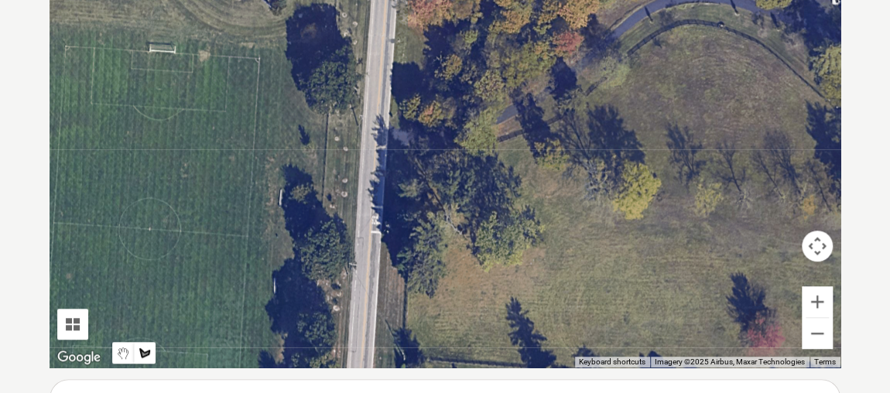
scroll to position [434, 0]
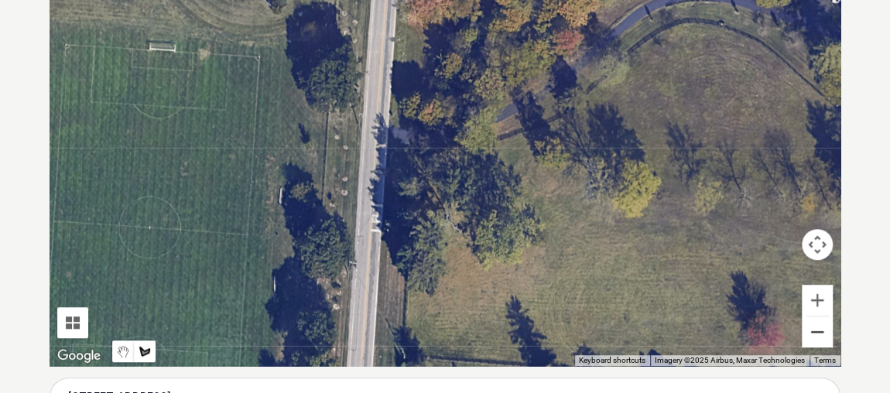
click at [825, 334] on button "Zoom out" at bounding box center [817, 332] width 31 height 31
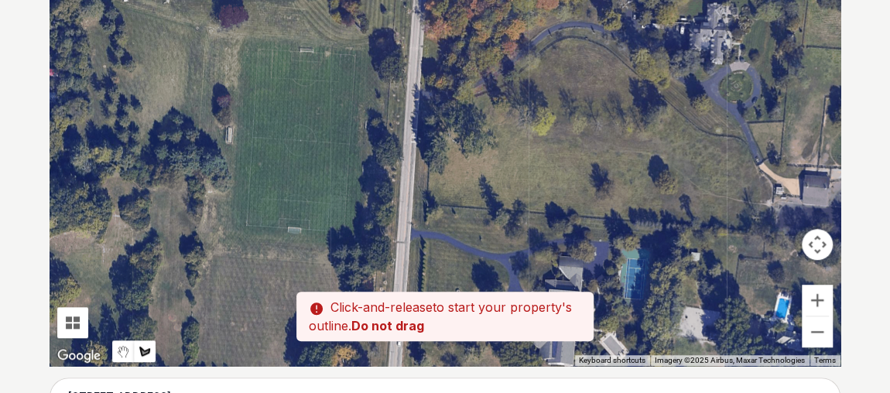
drag, startPoint x: 420, startPoint y: 61, endPoint x: 425, endPoint y: 40, distance: 21.6
click at [425, 40] on div at bounding box center [445, 134] width 791 height 465
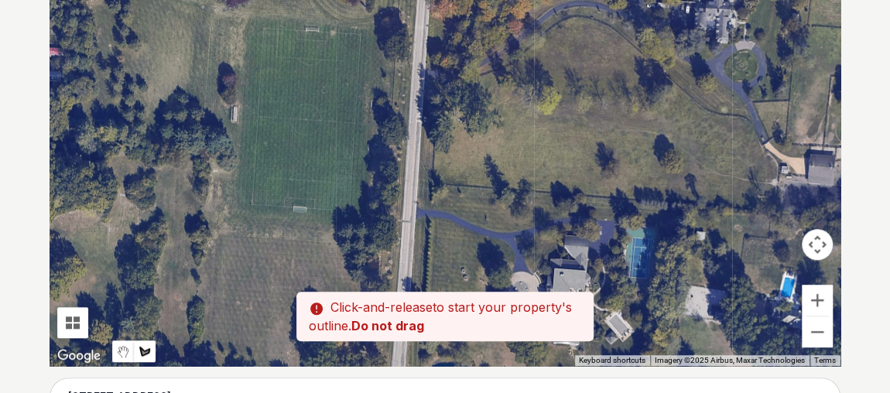
drag, startPoint x: 434, startPoint y: 221, endPoint x: 450, endPoint y: 48, distance: 174.2
click at [450, 48] on div at bounding box center [445, 134] width 791 height 465
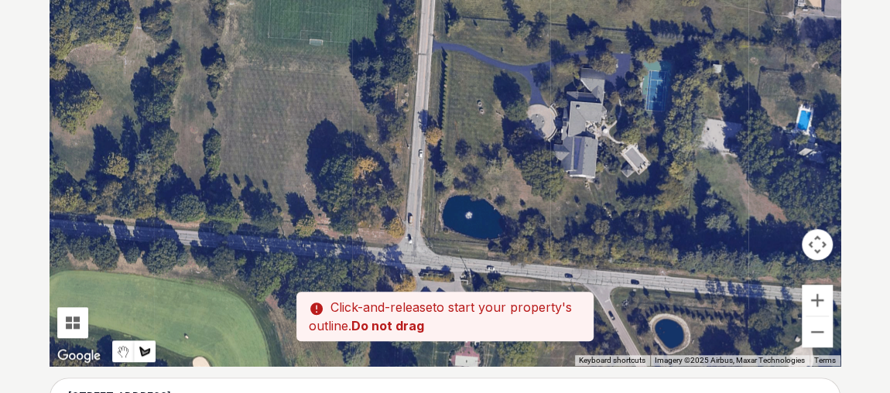
drag, startPoint x: 450, startPoint y: 50, endPoint x: 444, endPoint y: 239, distance: 189.0
click at [446, 218] on div at bounding box center [445, 134] width 791 height 465
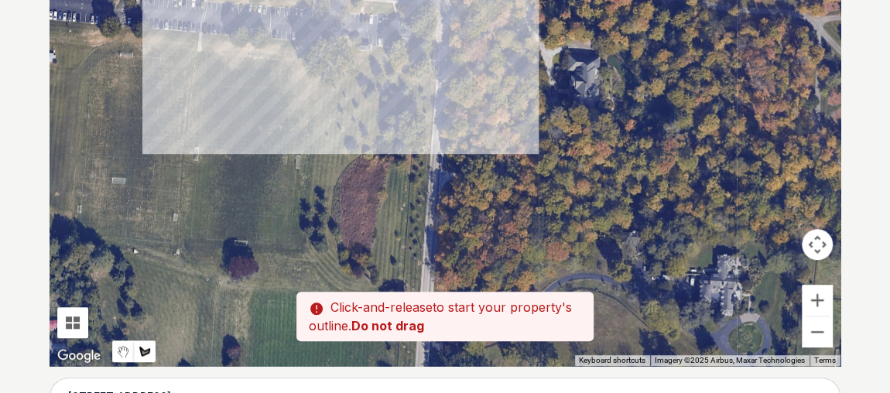
click at [443, 232] on div at bounding box center [445, 134] width 791 height 465
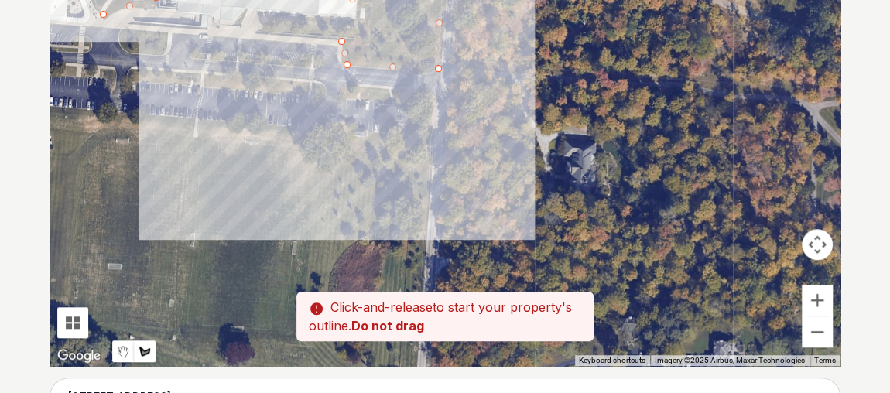
drag, startPoint x: 464, startPoint y: 118, endPoint x: 458, endPoint y: 220, distance: 102.4
click at [458, 220] on div at bounding box center [445, 134] width 791 height 465
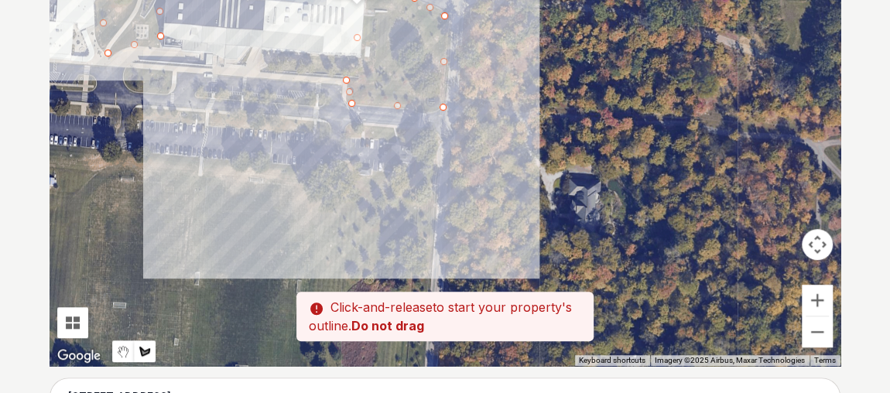
drag, startPoint x: 467, startPoint y: 137, endPoint x: 473, endPoint y: 214, distance: 77.7
click at [473, 214] on div at bounding box center [445, 134] width 791 height 465
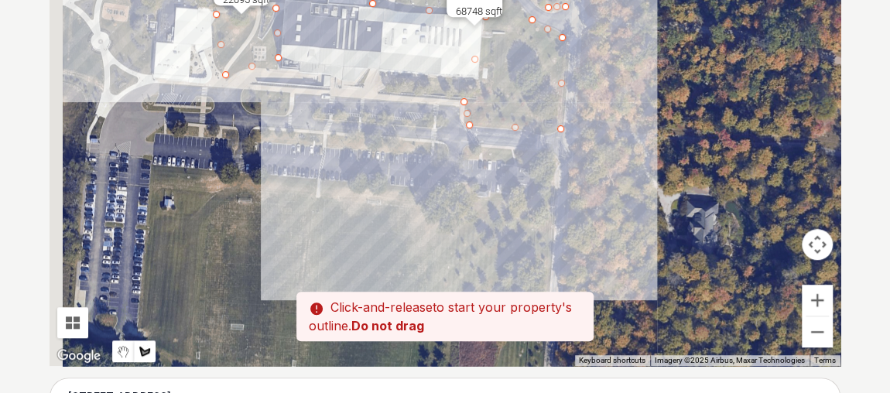
drag, startPoint x: 428, startPoint y: 205, endPoint x: 549, endPoint y: 228, distance: 122.9
click at [549, 228] on div at bounding box center [445, 134] width 791 height 465
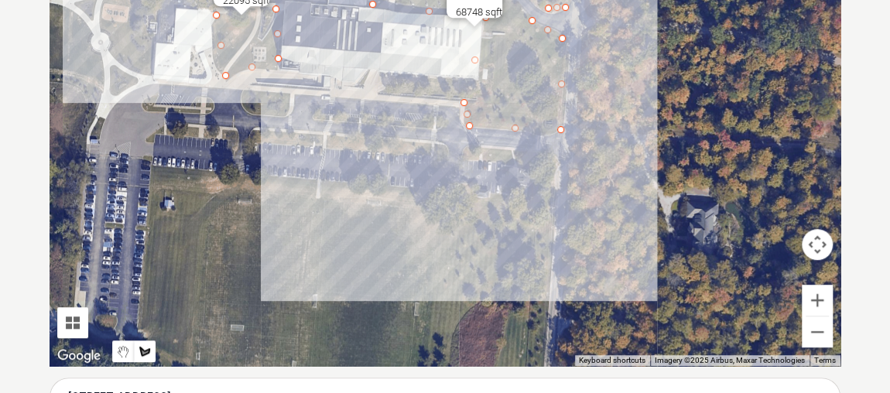
click at [157, 133] on div at bounding box center [445, 134] width 791 height 465
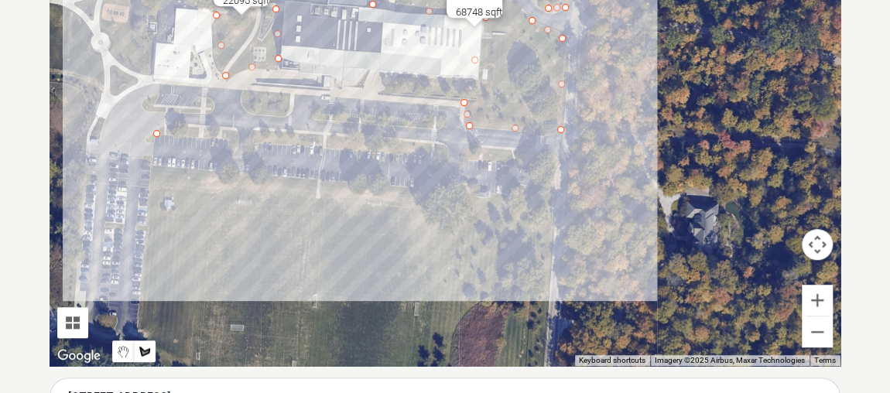
click at [555, 170] on div at bounding box center [445, 134] width 791 height 465
click at [536, 149] on div at bounding box center [445, 134] width 791 height 465
click at [170, 119] on div at bounding box center [445, 134] width 791 height 465
click at [154, 134] on div at bounding box center [445, 134] width 791 height 465
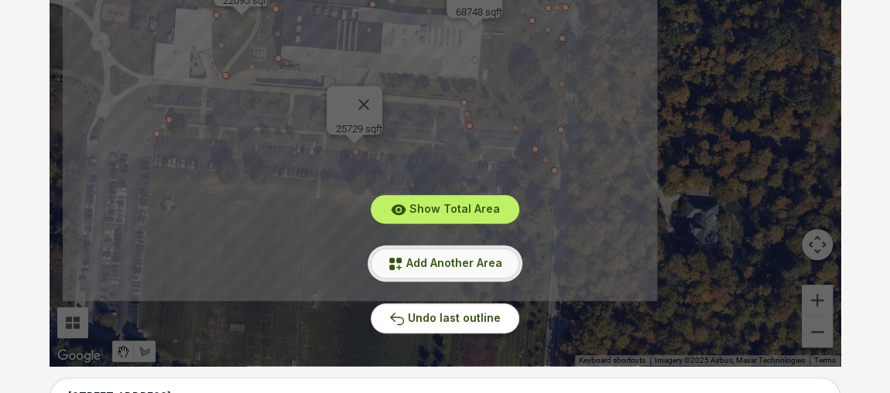
click at [462, 266] on span "Add Another Area" at bounding box center [455, 262] width 96 height 13
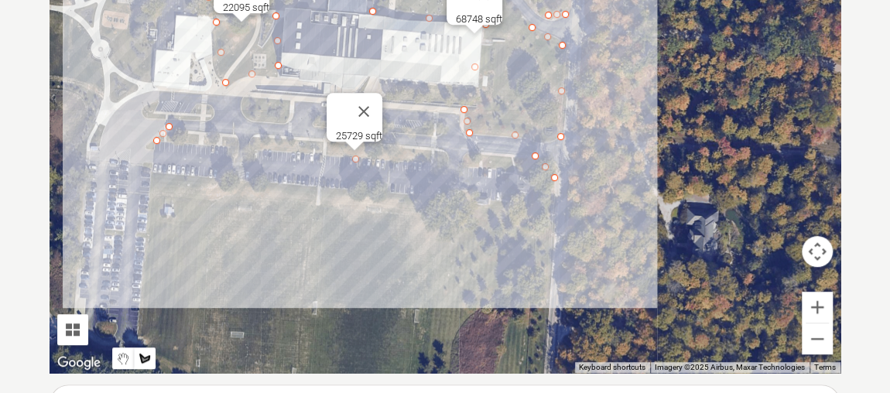
scroll to position [428, 0]
click at [828, 336] on button "Zoom out" at bounding box center [817, 338] width 31 height 31
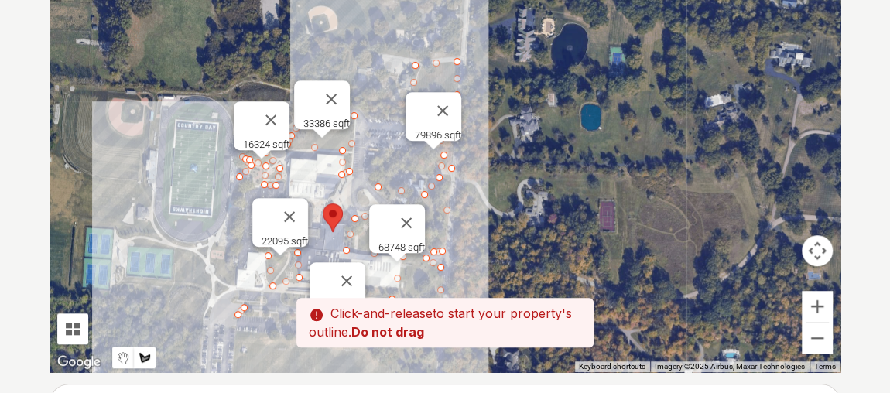
drag, startPoint x: 571, startPoint y: 97, endPoint x: 506, endPoint y: 278, distance: 192.5
click at [506, 278] on div at bounding box center [445, 140] width 791 height 465
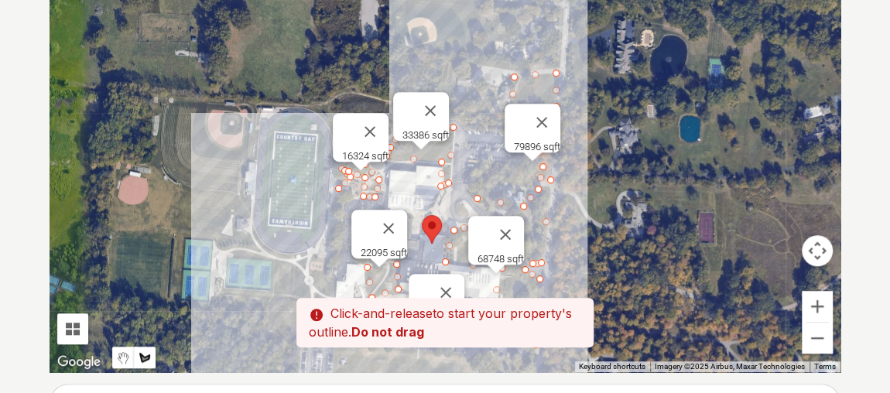
drag, startPoint x: 516, startPoint y: 203, endPoint x: 623, endPoint y: 216, distance: 106.9
click at [623, 216] on div at bounding box center [445, 140] width 791 height 465
